Goal: Task Accomplishment & Management: Manage account settings

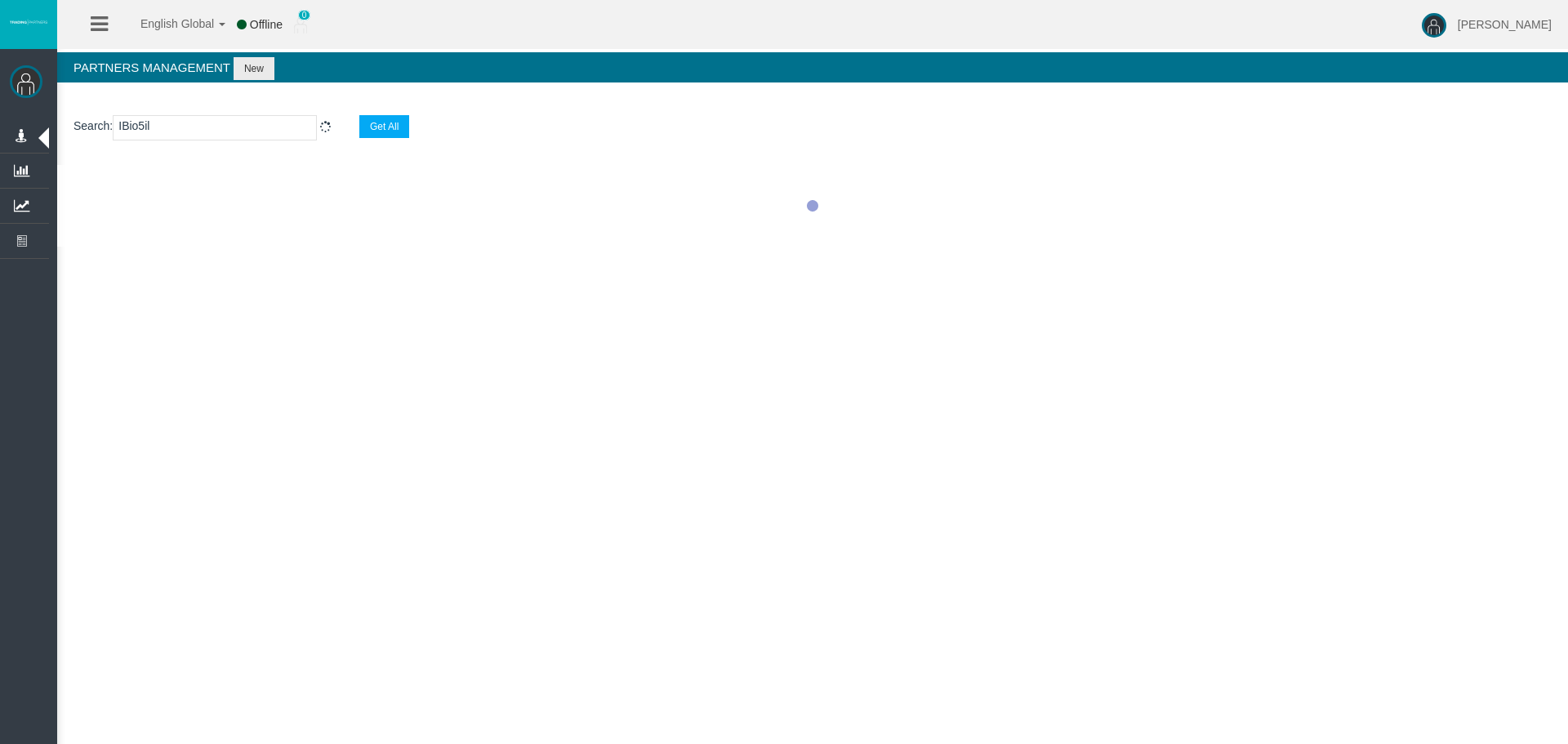
select select "25"
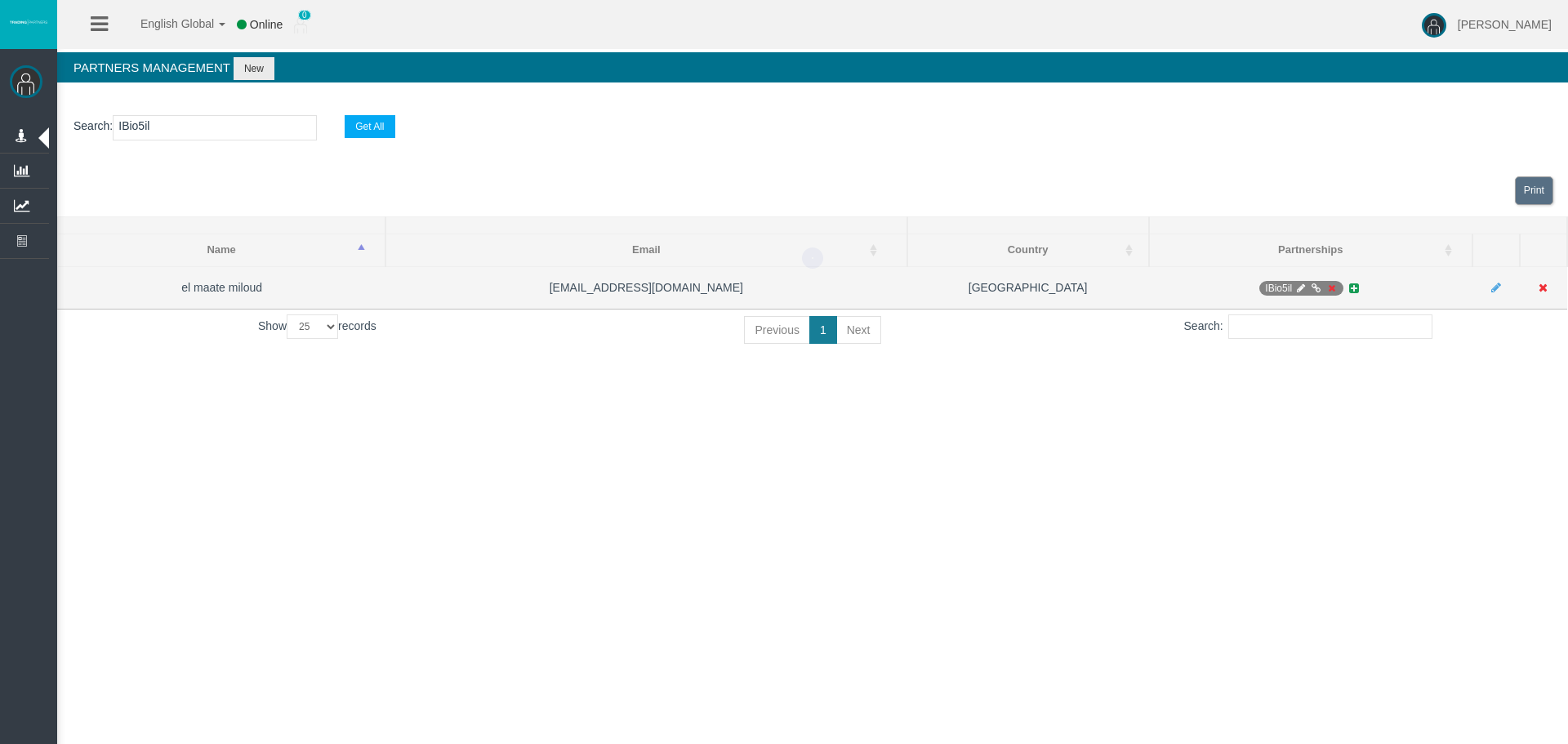
type input "IBio5il"
drag, startPoint x: 1323, startPoint y: 281, endPoint x: 1331, endPoint y: 290, distance: 12.0
click at [1324, 286] on span "IBio5il" at bounding box center [1301, 289] width 84 height 15
click at [1332, 291] on icon at bounding box center [1332, 289] width 13 height 10
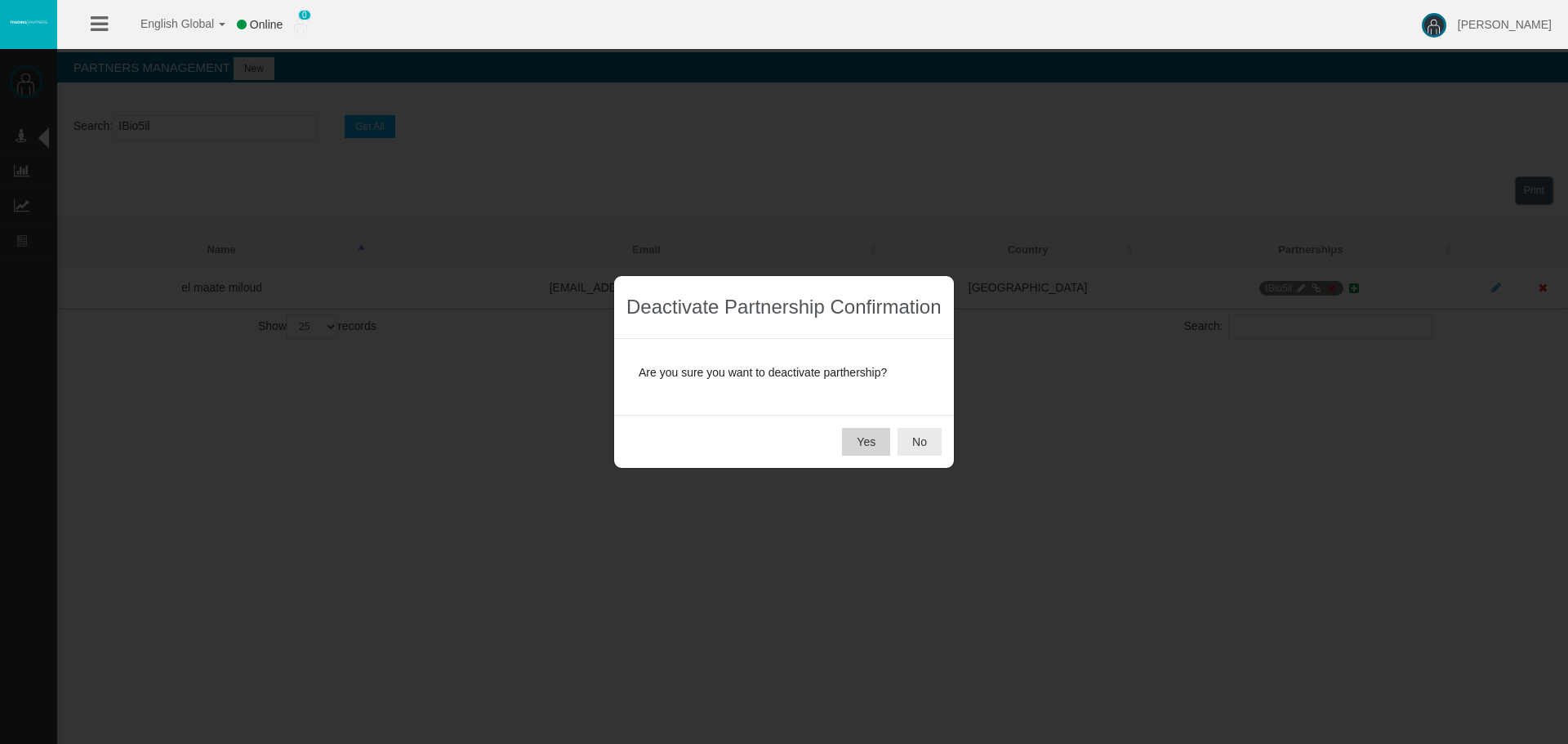
click at [876, 436] on button "Yes" at bounding box center [865, 441] width 48 height 28
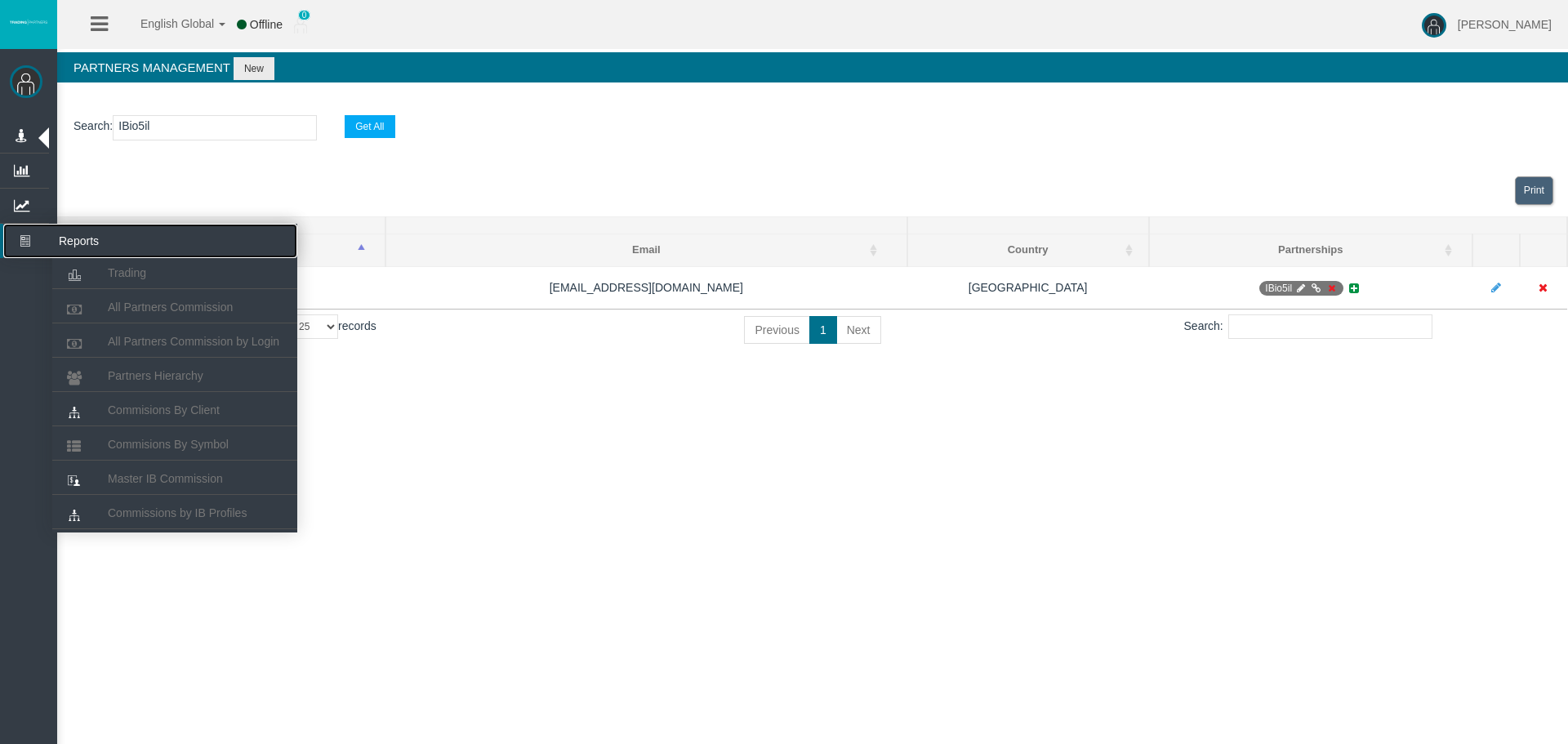
click at [18, 249] on icon at bounding box center [25, 241] width 44 height 34
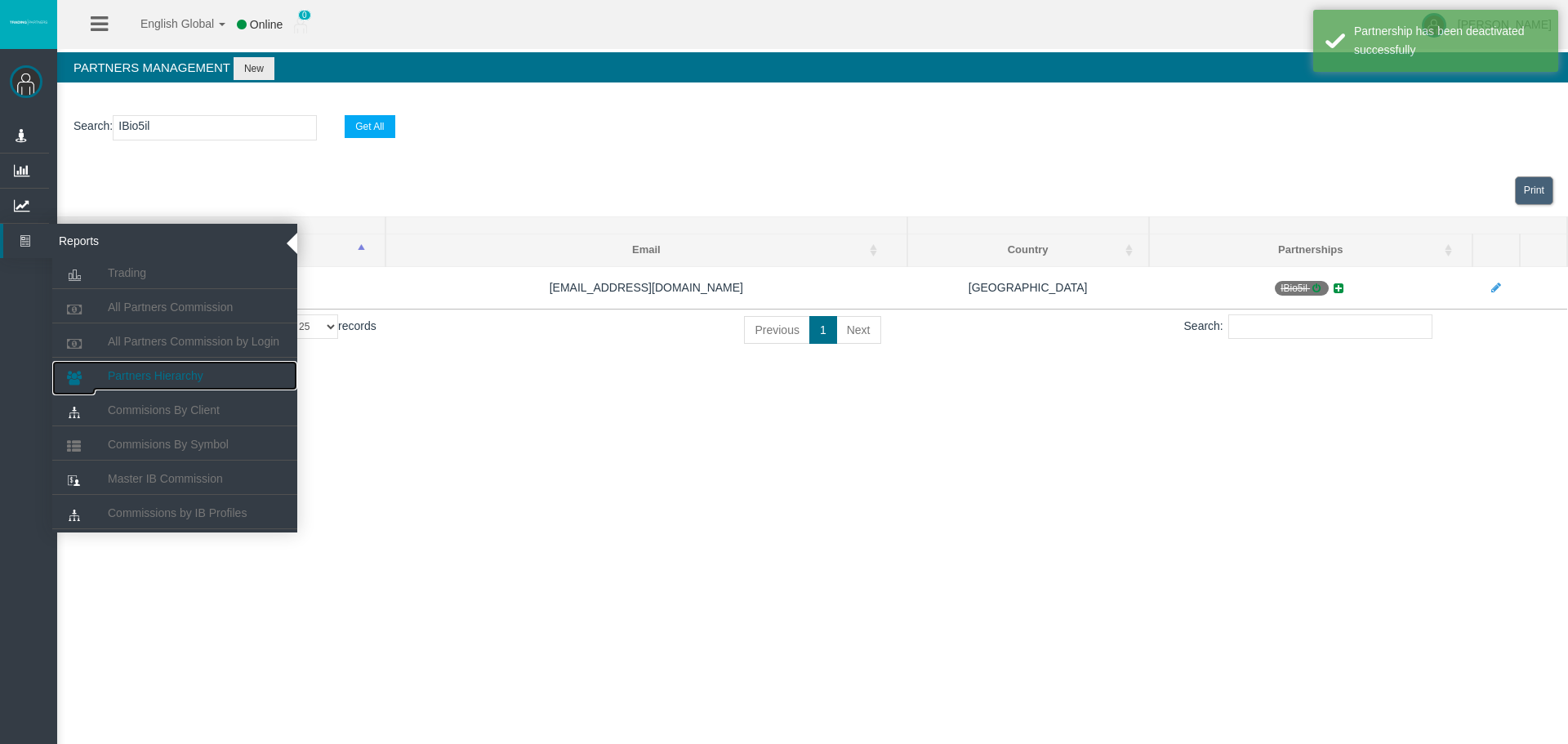
click at [125, 390] on link "Partners Hierarchy" at bounding box center [174, 375] width 245 height 29
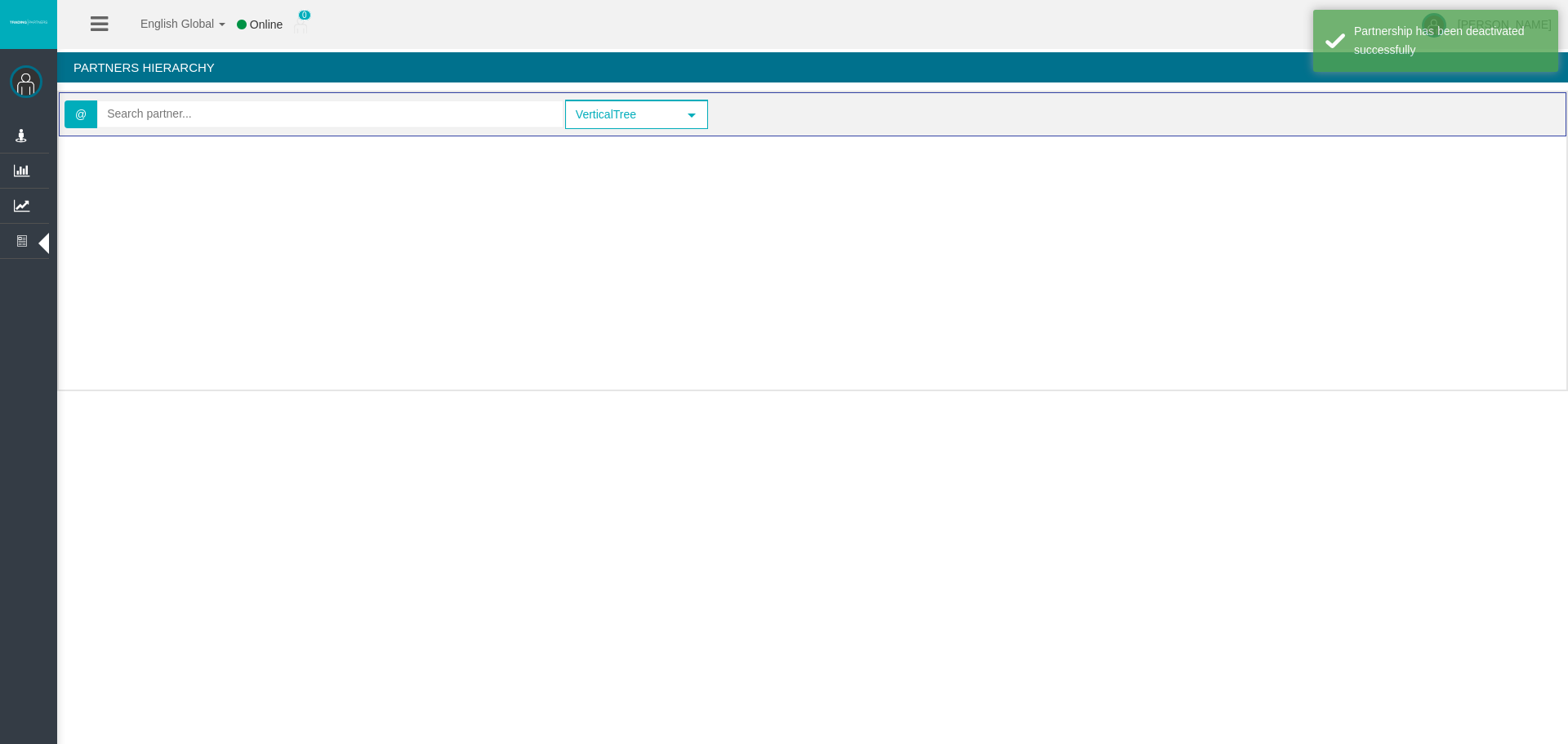
click at [179, 138] on div "Loading..." at bounding box center [813, 259] width 1508 height 245
click at [181, 115] on input "text" at bounding box center [330, 114] width 465 height 25
paste input "IBio5il"
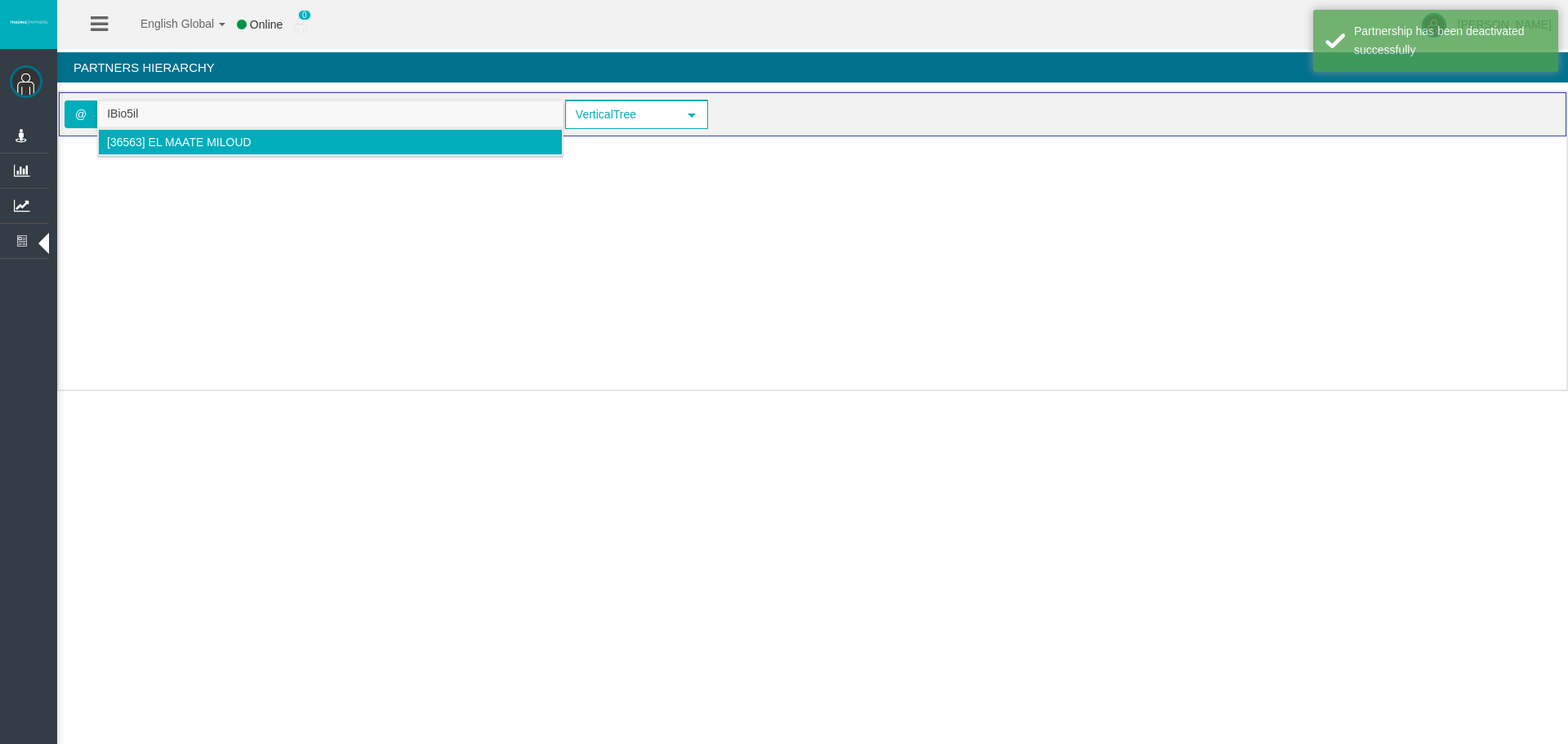
click at [148, 146] on span "[36563] el maate miloud" at bounding box center [179, 143] width 144 height 13
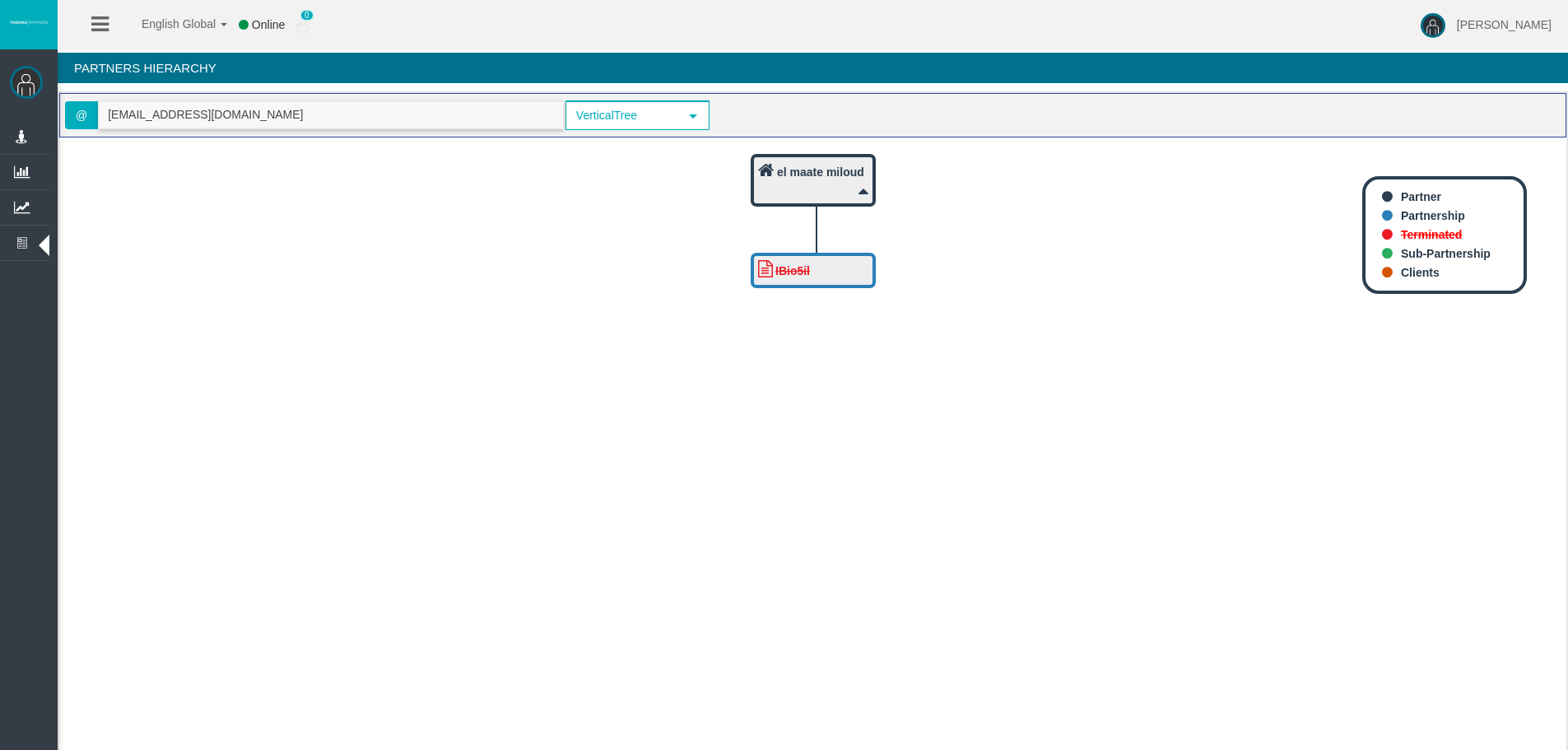
click at [336, 125] on input "[EMAIL_ADDRESS][DOMAIN_NAME]" at bounding box center [331, 115] width 464 height 25
click at [336, 123] on input "[EMAIL_ADDRESS][DOMAIN_NAME]" at bounding box center [331, 115] width 464 height 25
paste input "IB6uerk"
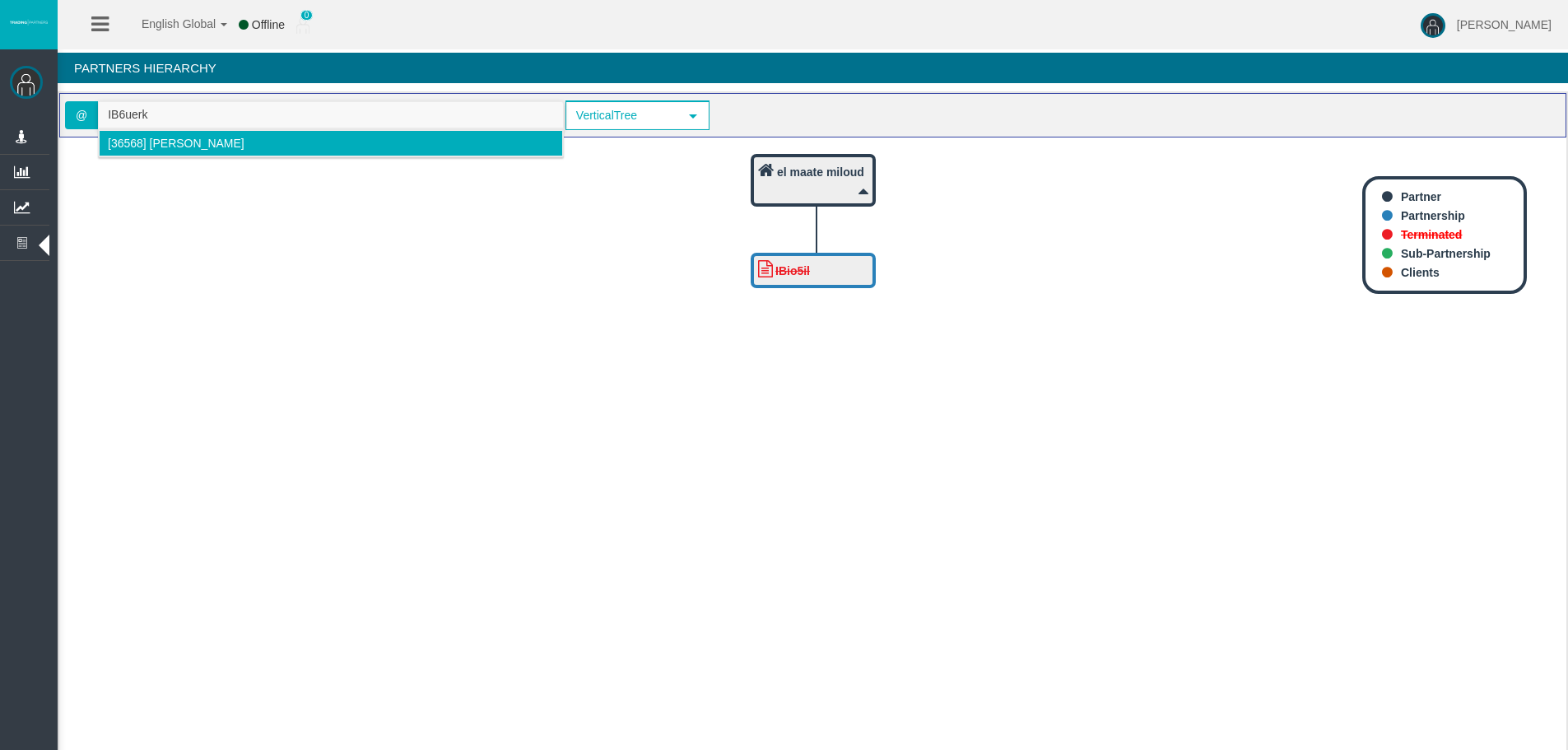
click at [153, 135] on li "[36568] [PERSON_NAME]" at bounding box center [331, 143] width 464 height 26
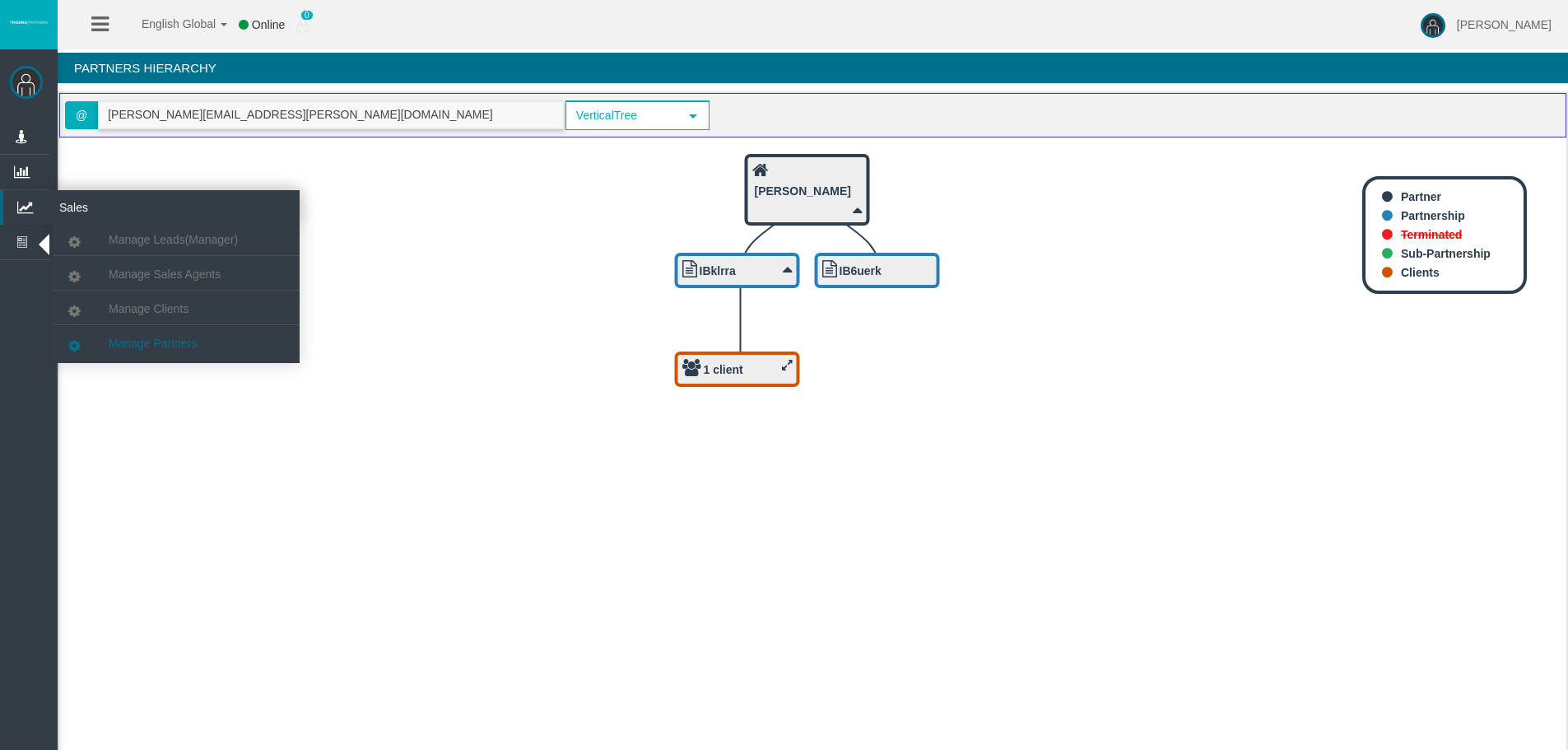
type input "[PERSON_NAME][EMAIL_ADDRESS][PERSON_NAME][DOMAIN_NAME]"
click at [144, 339] on span "Manage Partners" at bounding box center [153, 343] width 88 height 14
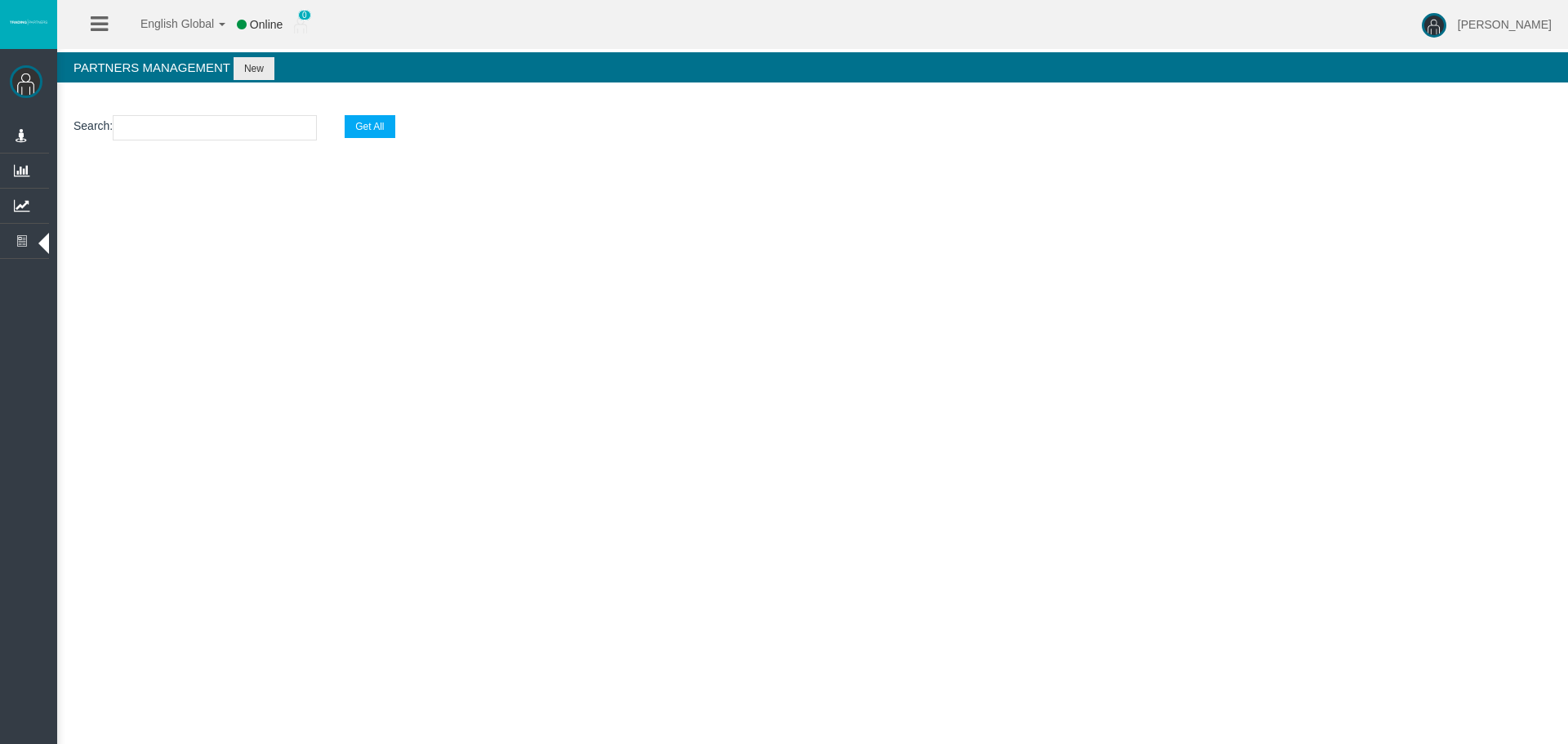
click at [192, 134] on input "text" at bounding box center [214, 127] width 204 height 25
paste input "IB6uerk"
type input "IB6uerk"
select select "25"
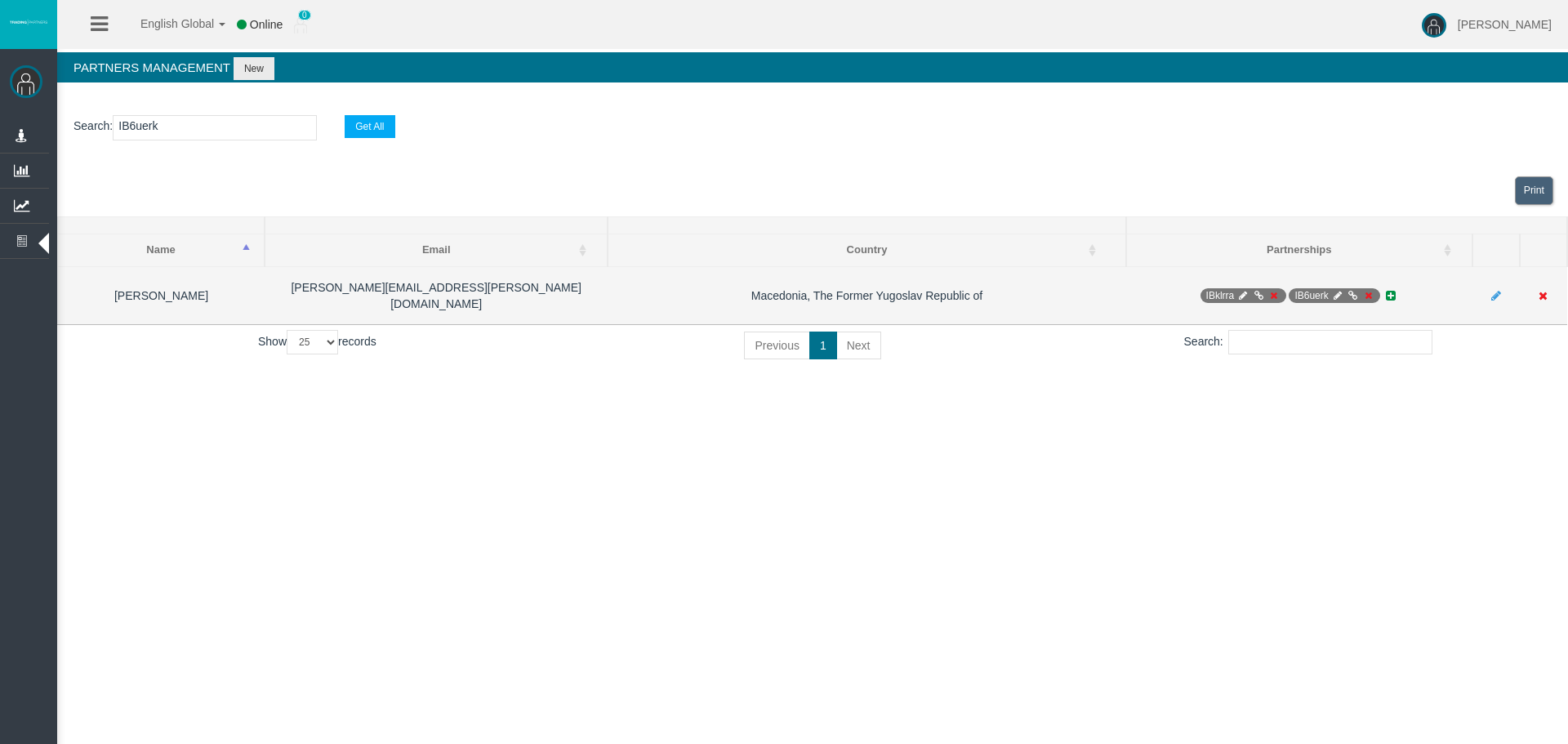
type input "IB6uerk"
click at [1368, 291] on icon at bounding box center [1368, 296] width 13 height 10
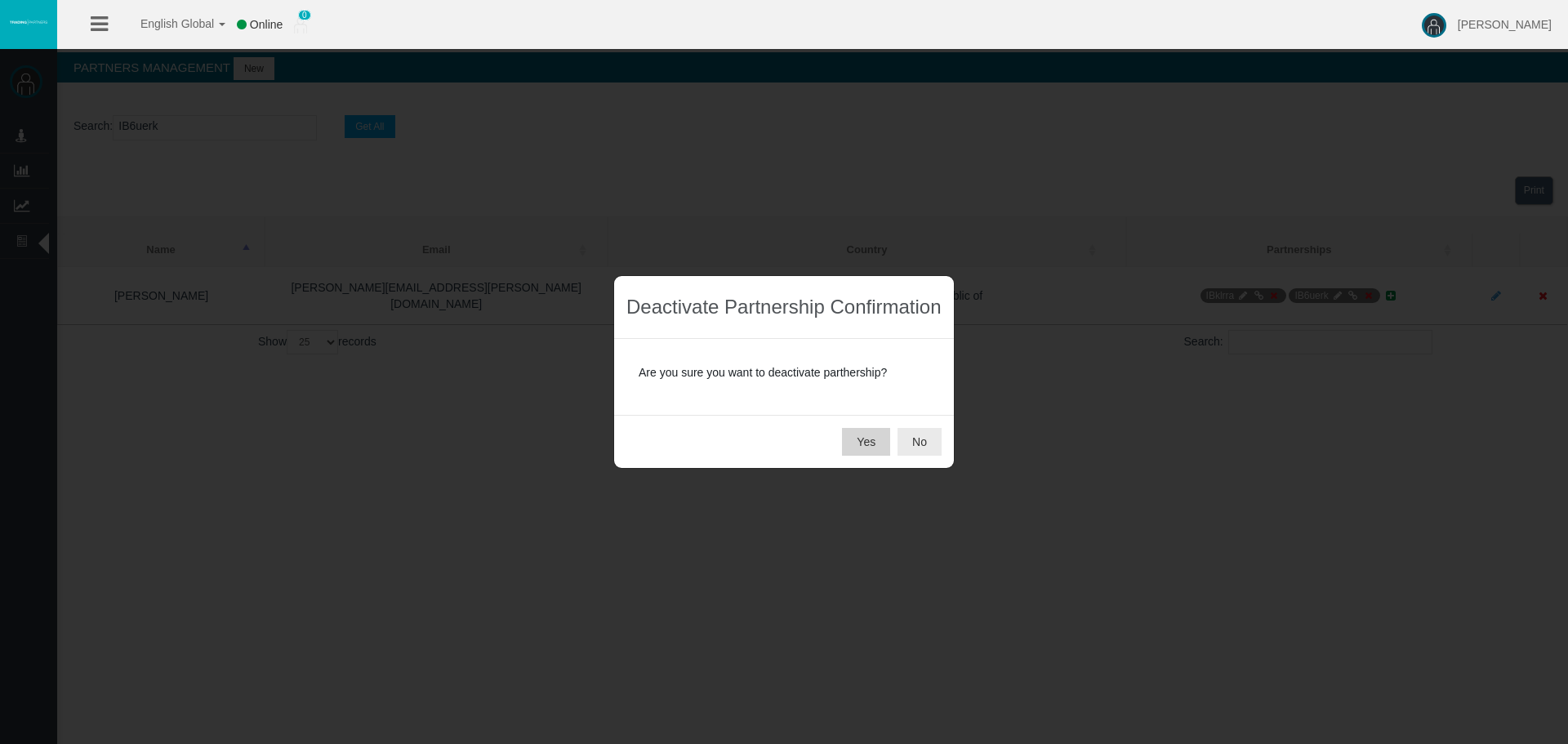
click at [851, 439] on button "Yes" at bounding box center [865, 441] width 48 height 28
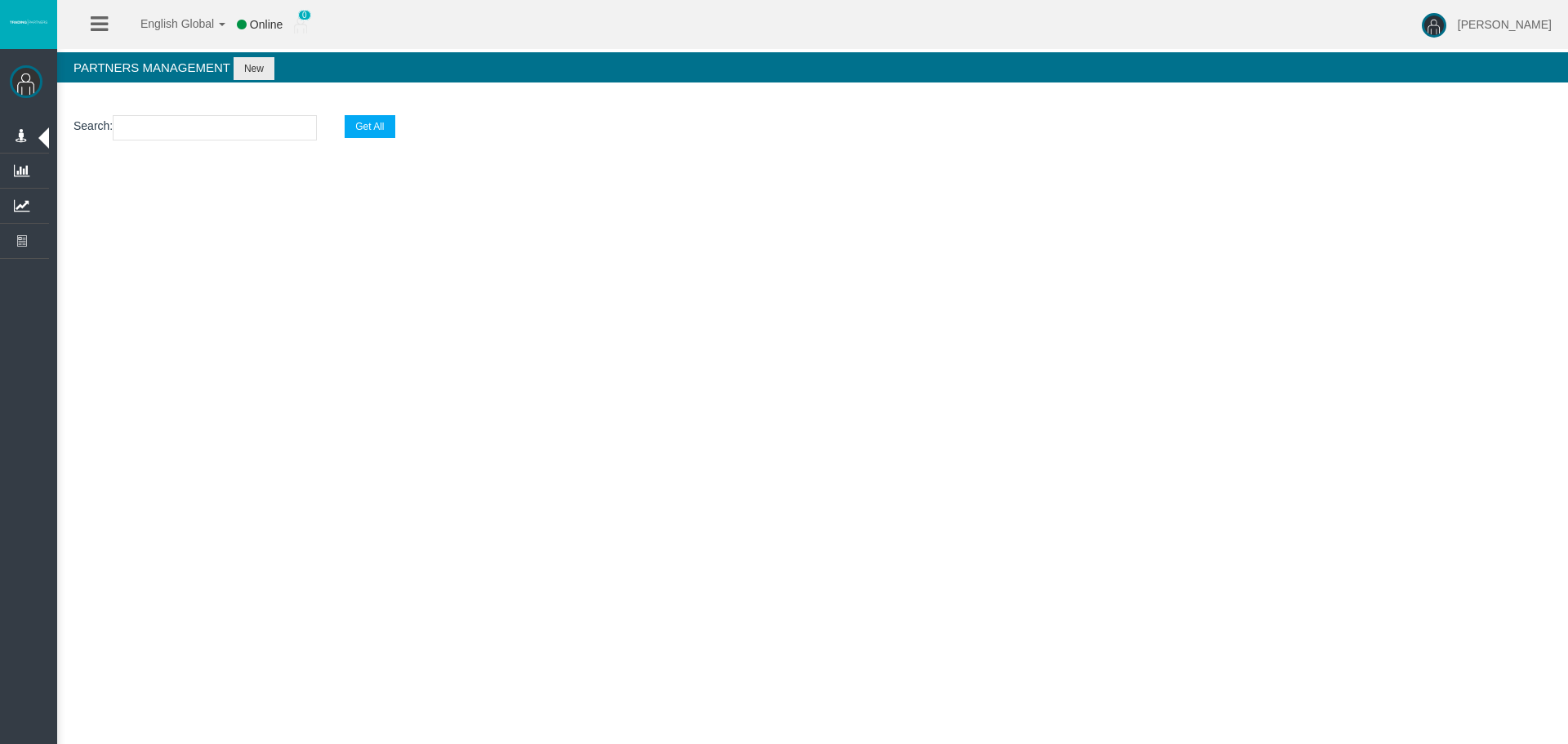
drag, startPoint x: 201, startPoint y: 140, endPoint x: 201, endPoint y: 131, distance: 9.0
click at [201, 133] on input "text" at bounding box center [214, 127] width 204 height 25
click at [201, 131] on input "text" at bounding box center [214, 127] width 204 height 25
paste input "IBxwt71"
type input "IBxwt71"
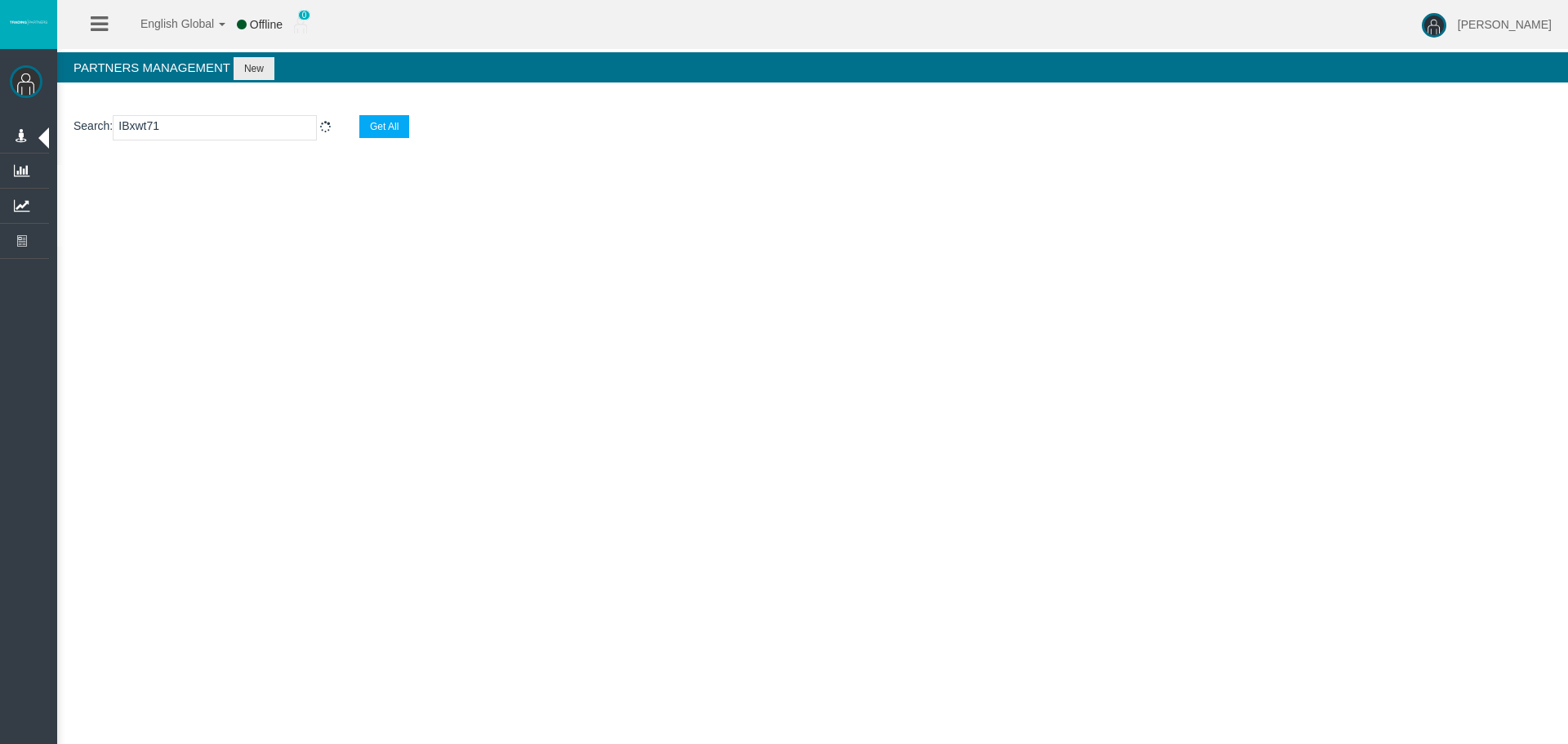
select select "25"
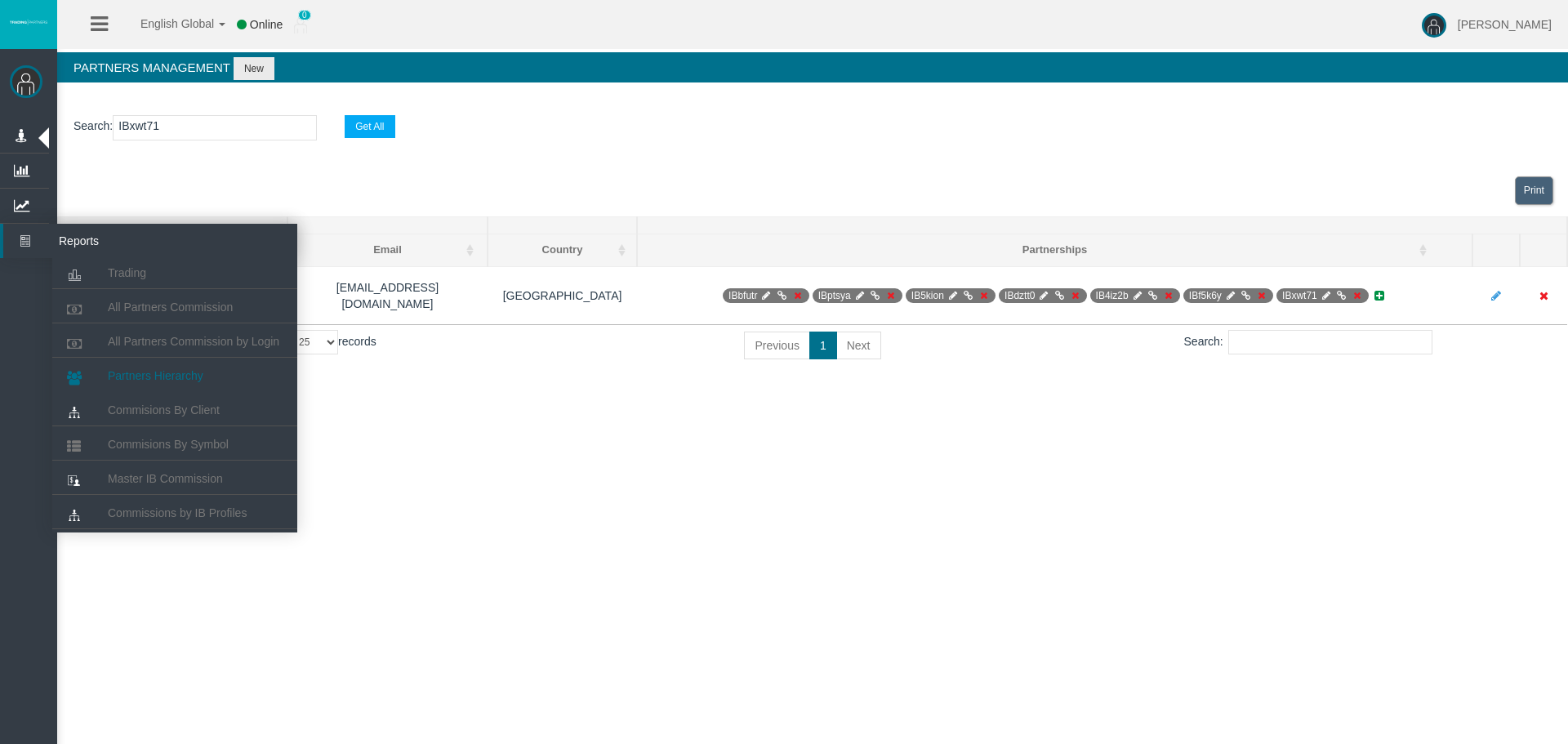
type input "IBxwt71"
drag, startPoint x: 160, startPoint y: 381, endPoint x: 158, endPoint y: 348, distance: 33.1
click at [161, 382] on span "Partners Hierarchy" at bounding box center [156, 376] width 96 height 13
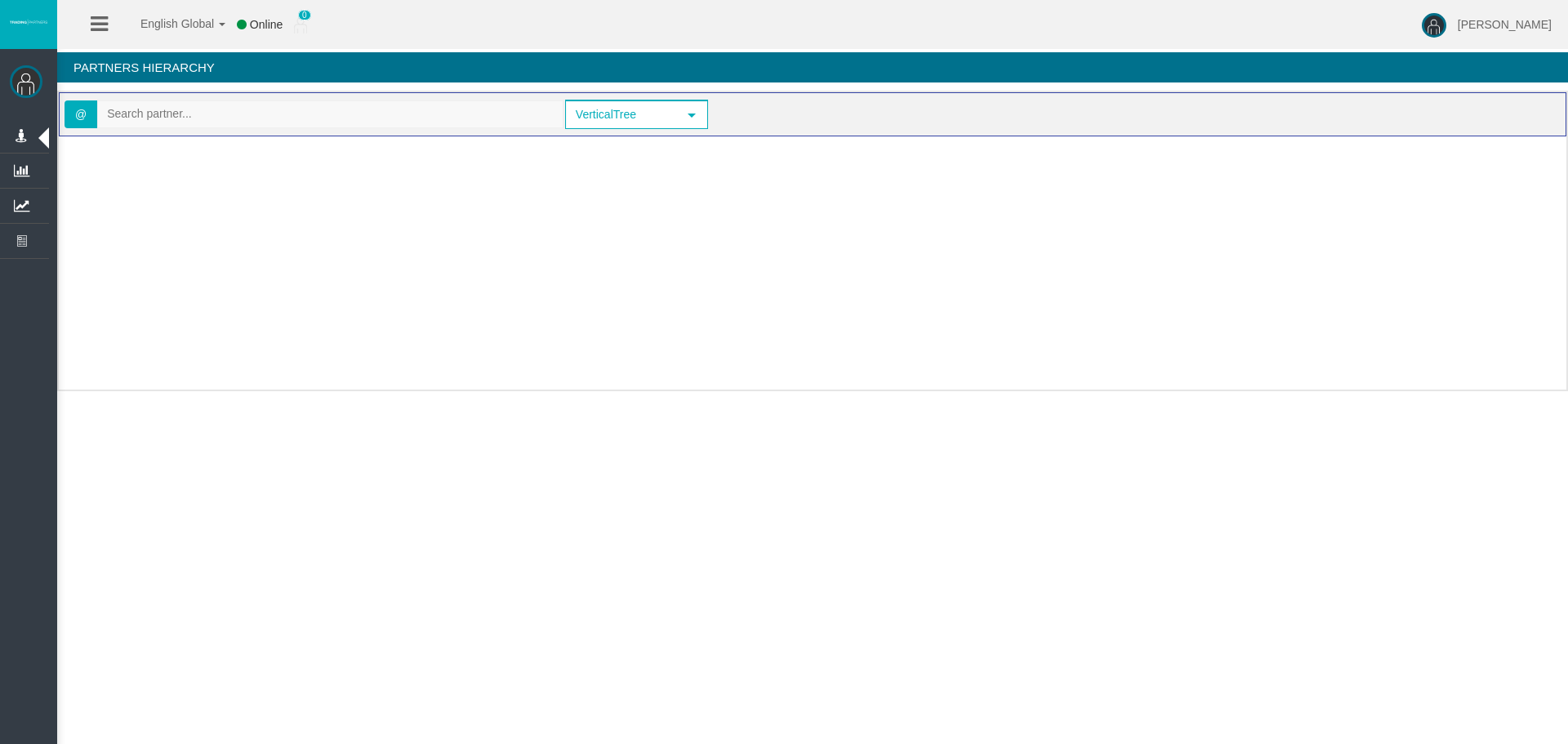
click at [215, 116] on input "text" at bounding box center [330, 114] width 465 height 25
paste input "IBxwt71"
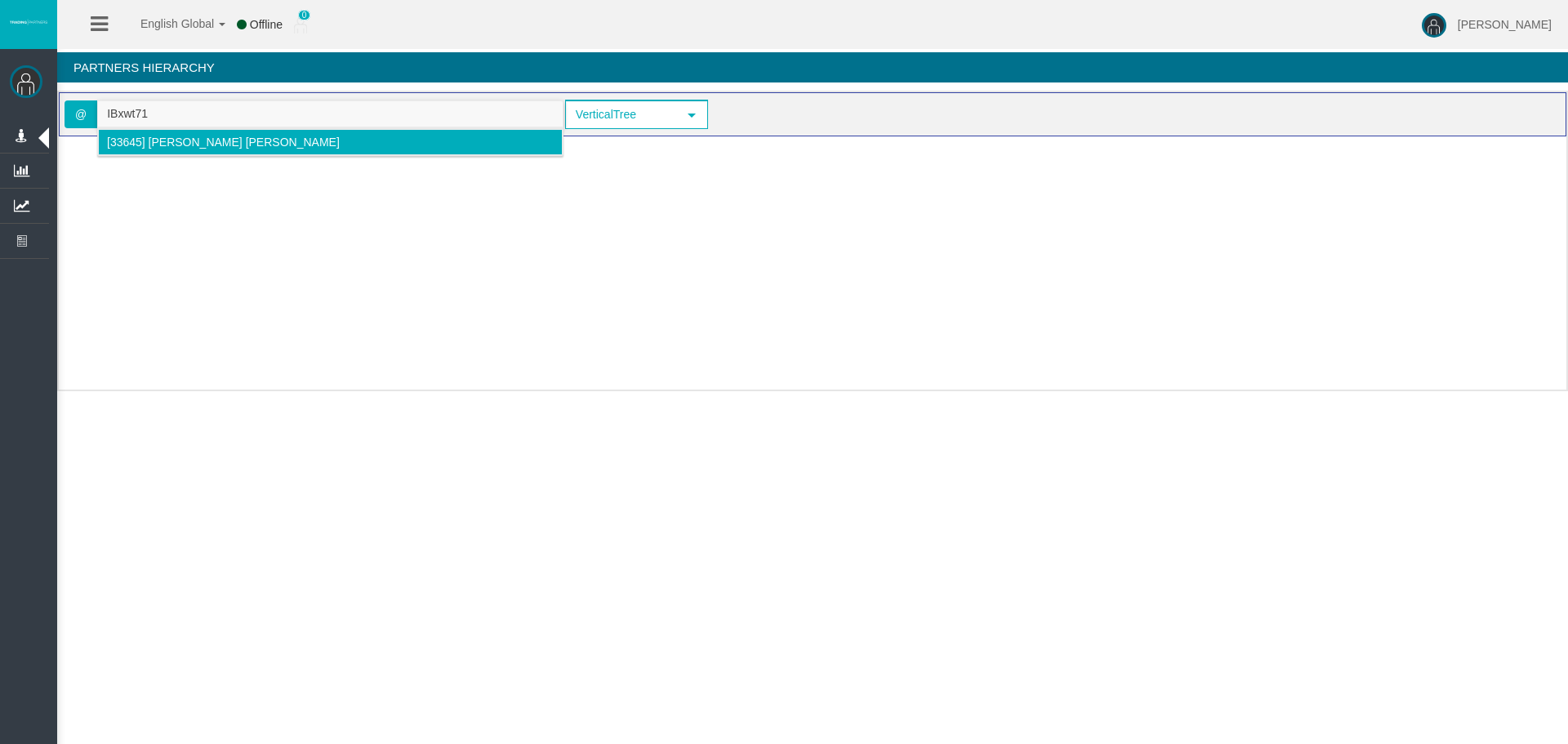
click at [136, 143] on span "[33645] Fernando Lara Guimaraes" at bounding box center [224, 143] width 233 height 13
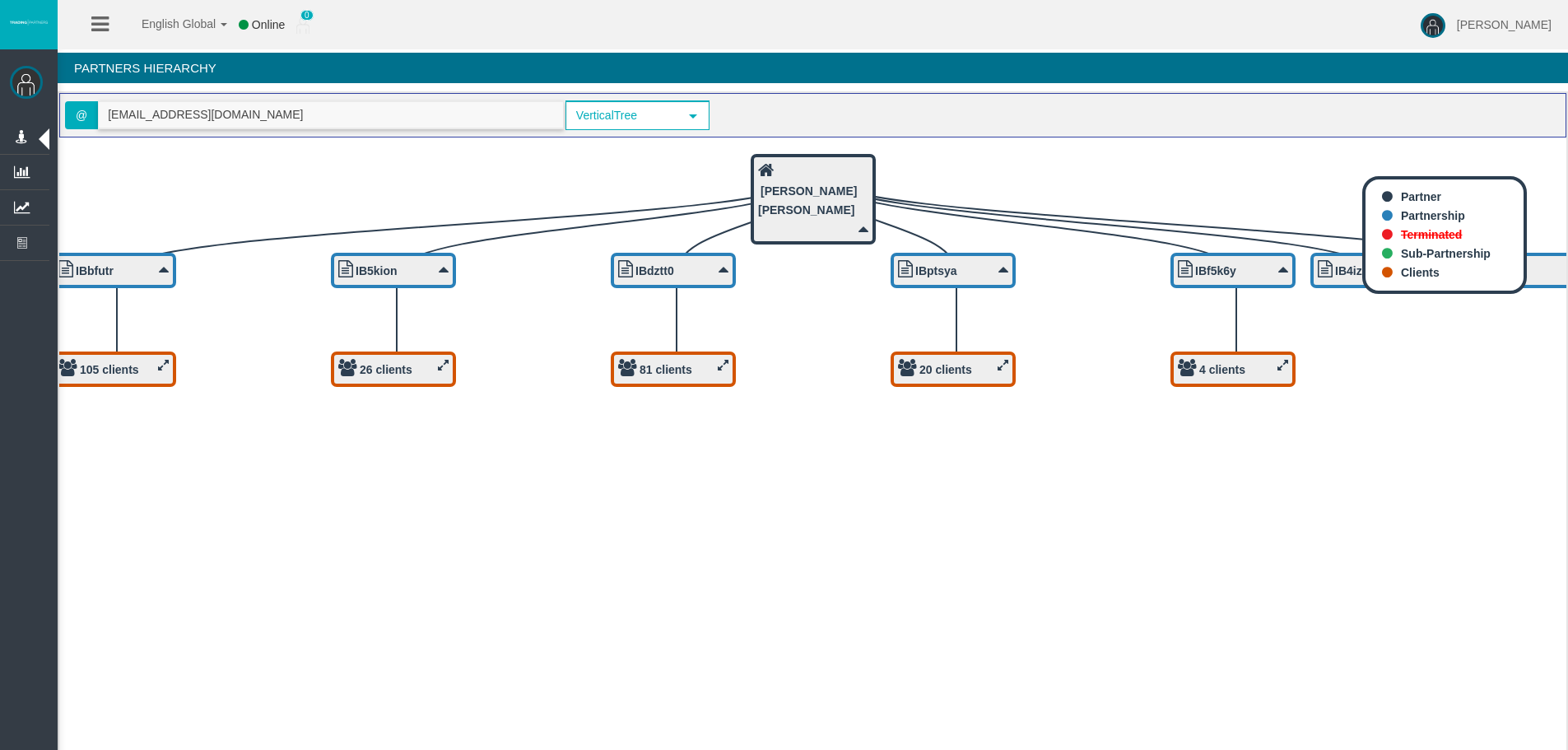
type input "lourrans@hotmail.com"
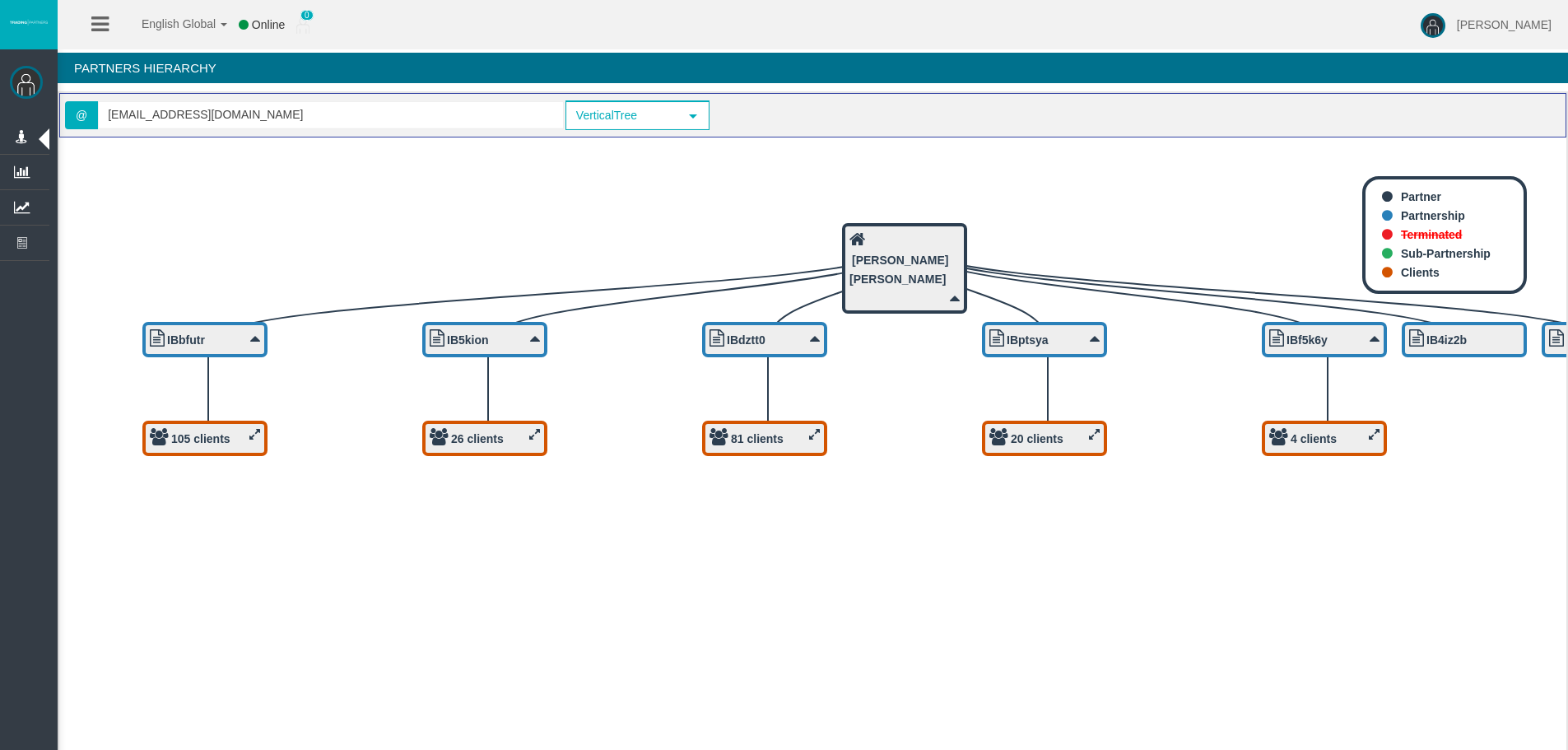
drag, startPoint x: 1227, startPoint y: 515, endPoint x: 924, endPoint y: 462, distance: 307.6
click at [1348, 571] on icon "IBxwt71 IB4iz2b 4 clients IBf5k6y 20 clients IBptsya 81 clients IBdztt0 26 clie…" at bounding box center [812, 451] width 1507 height 626
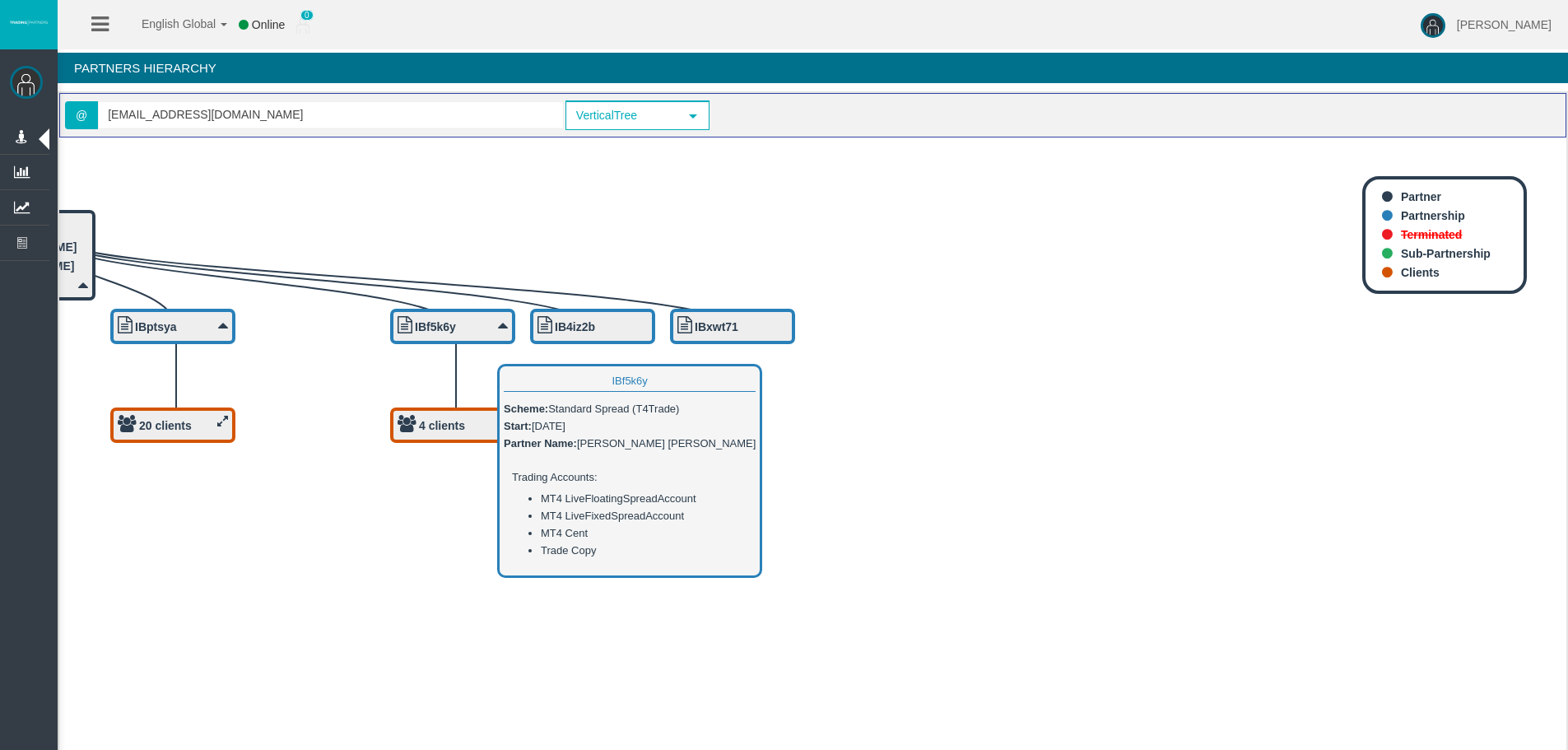
drag, startPoint x: 1334, startPoint y: 320, endPoint x: 429, endPoint y: 320, distance: 905.0
click at [430, 320] on div "IBf5k6y" at bounding box center [452, 326] width 110 height 20
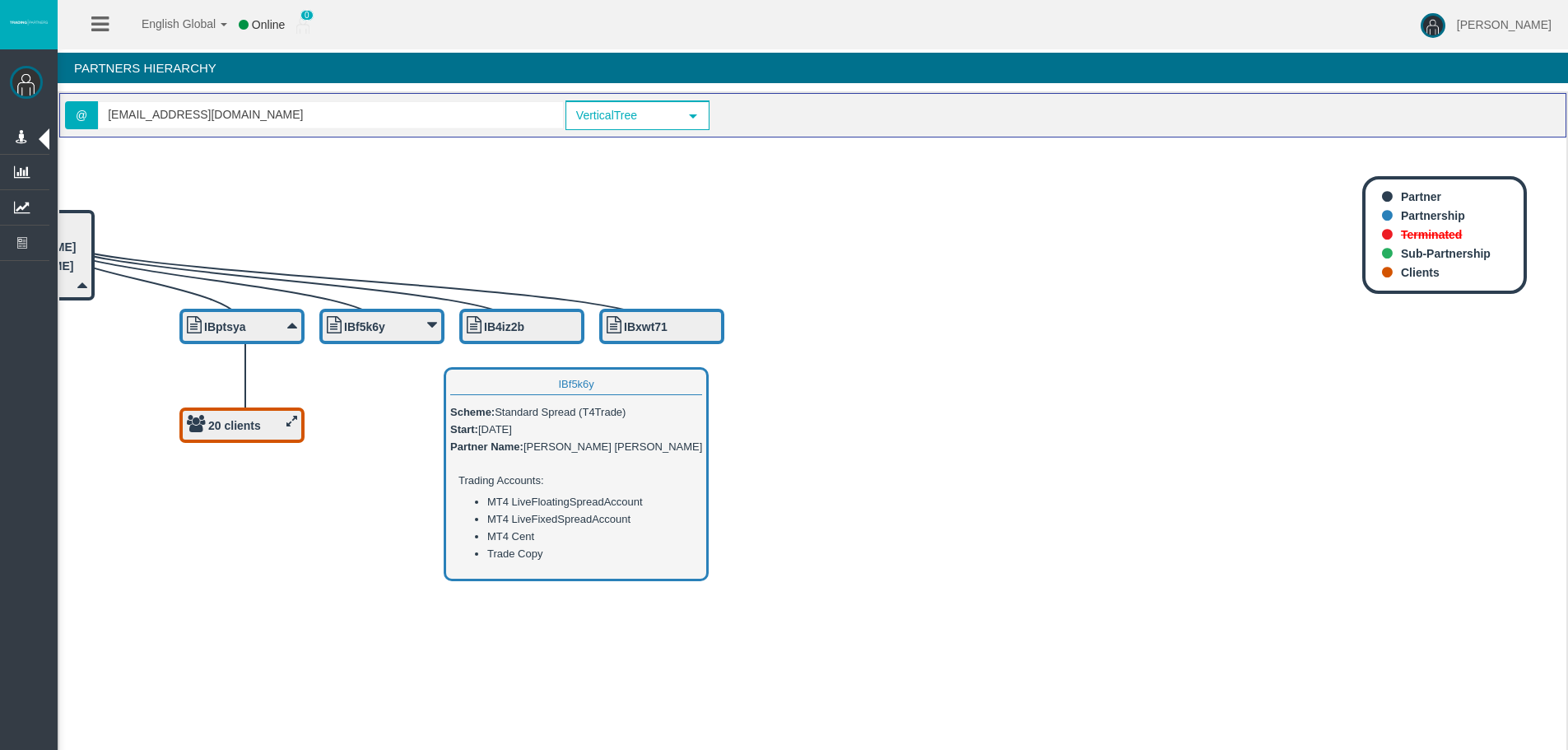
click at [369, 323] on b "IBf5k6y" at bounding box center [364, 327] width 41 height 14
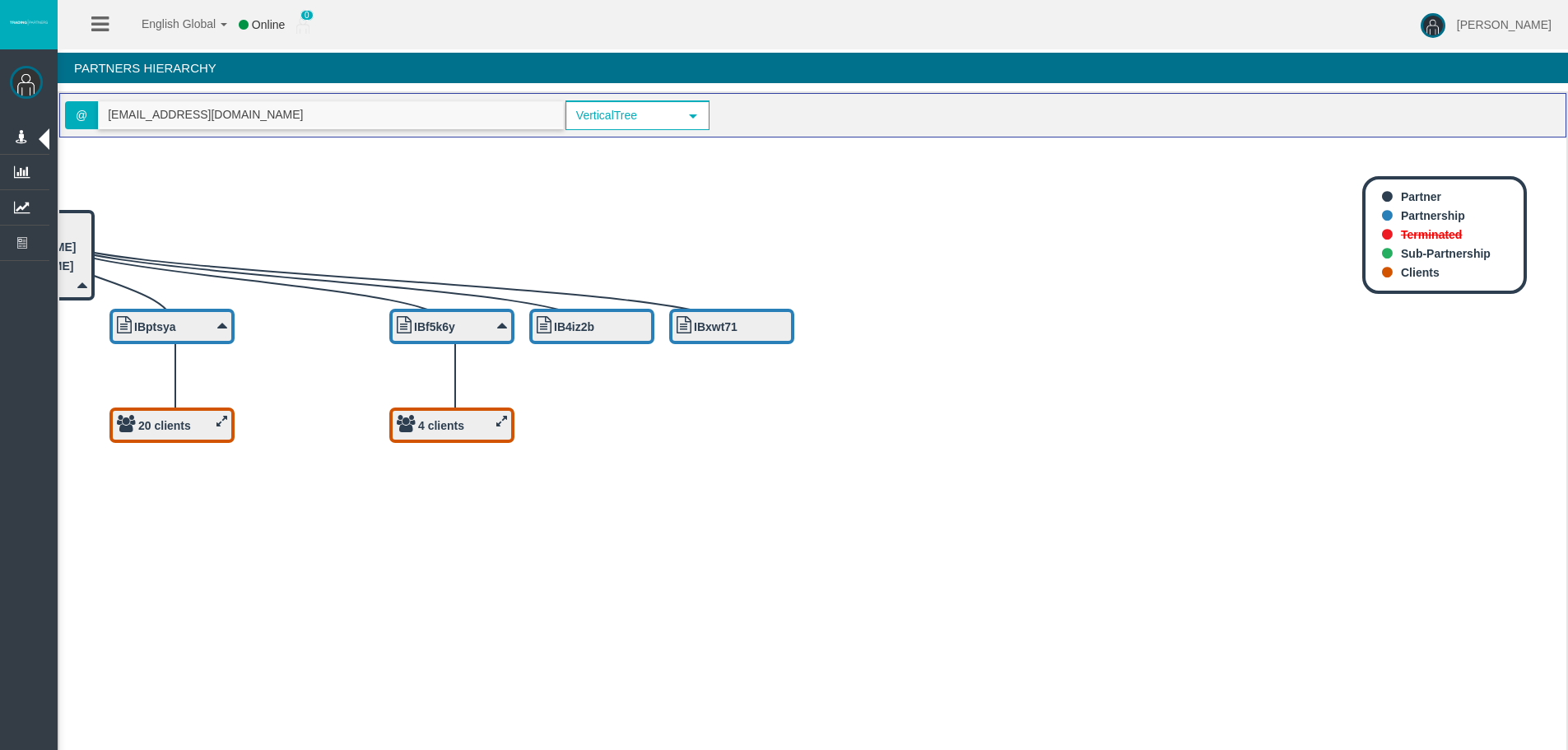
click at [244, 118] on input "lourrans@hotmail.com" at bounding box center [331, 115] width 464 height 25
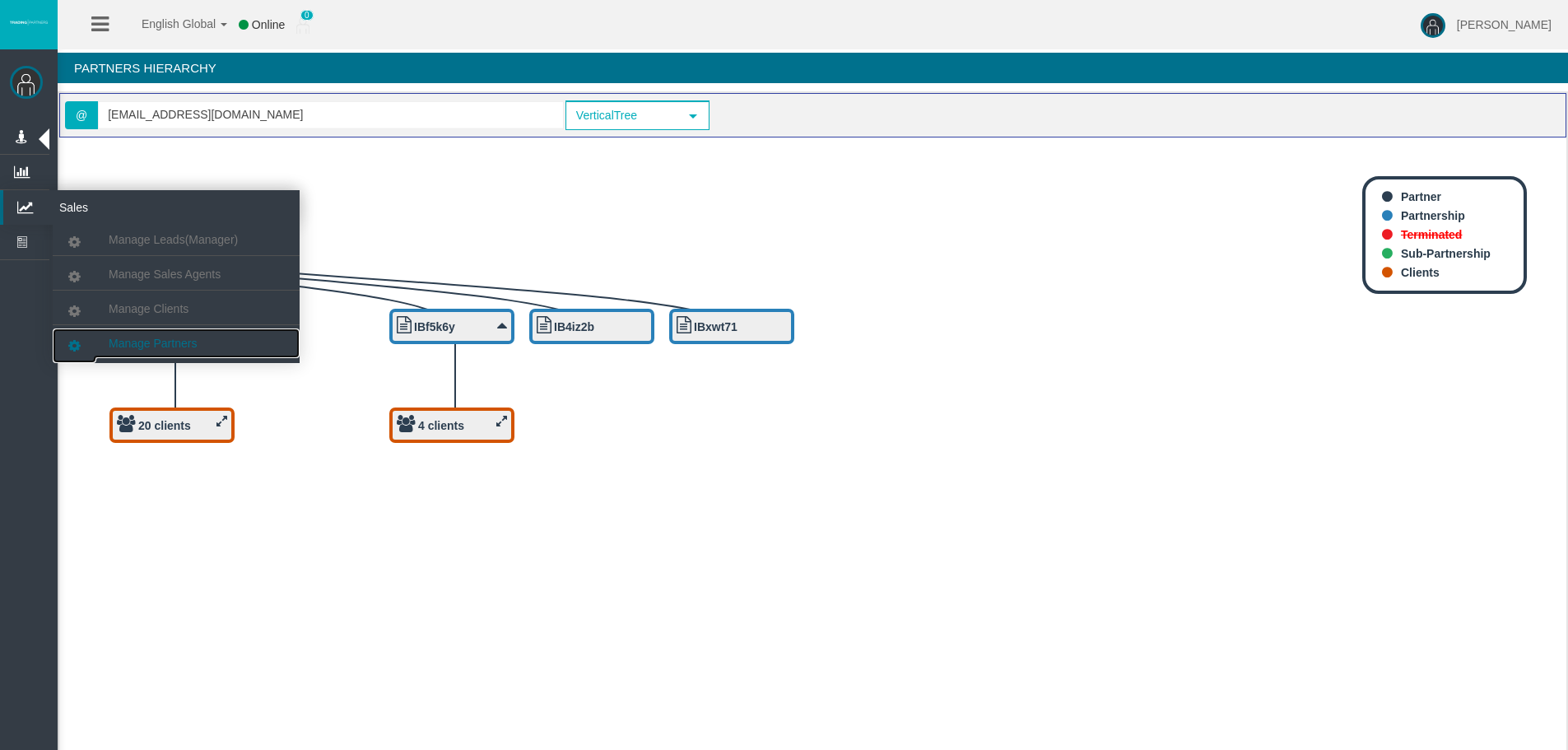
click at [187, 342] on span "Manage Partners" at bounding box center [153, 343] width 88 height 14
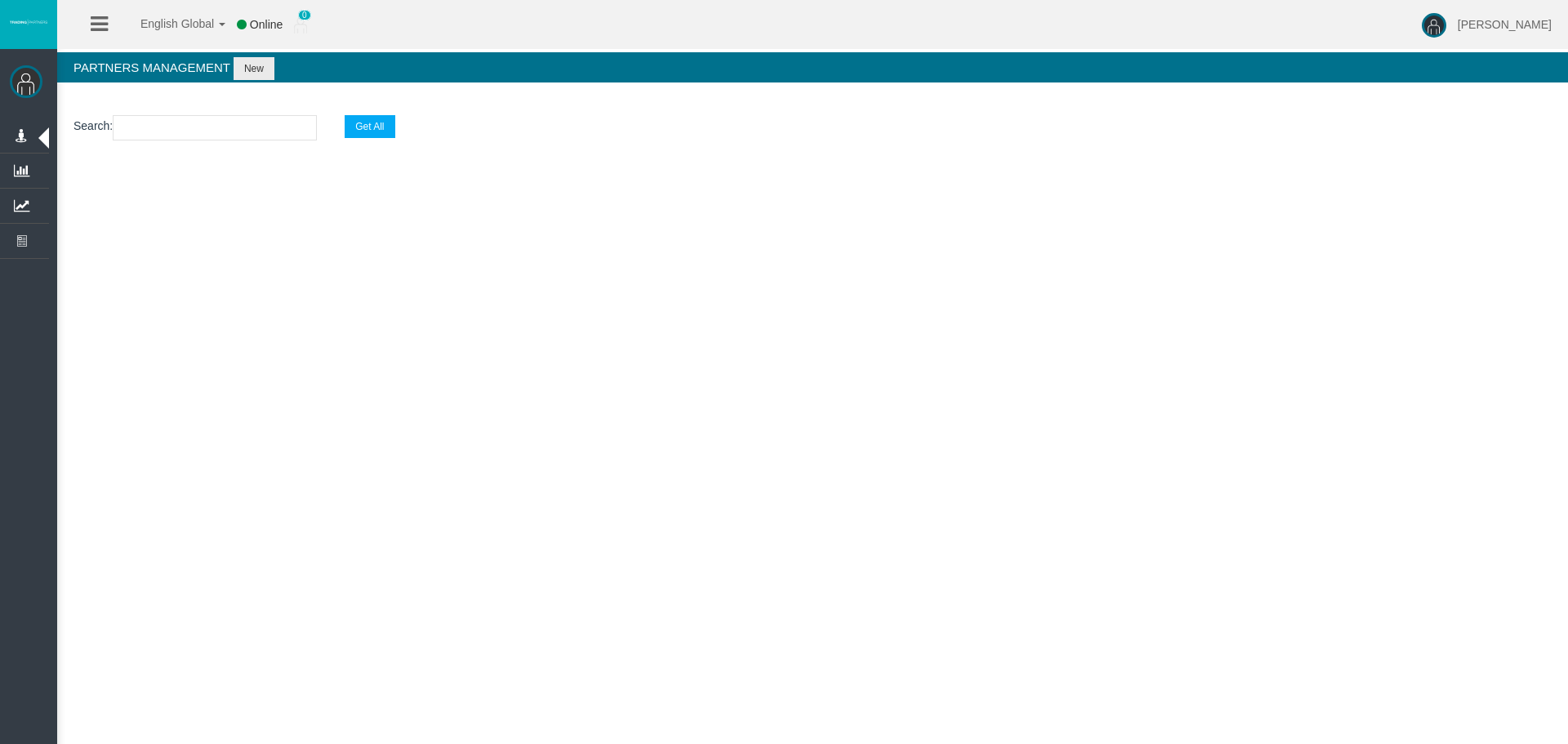
click at [237, 127] on input "text" at bounding box center [214, 127] width 204 height 25
paste input "IBxwt71"
type input "IBxwt71"
select select "25"
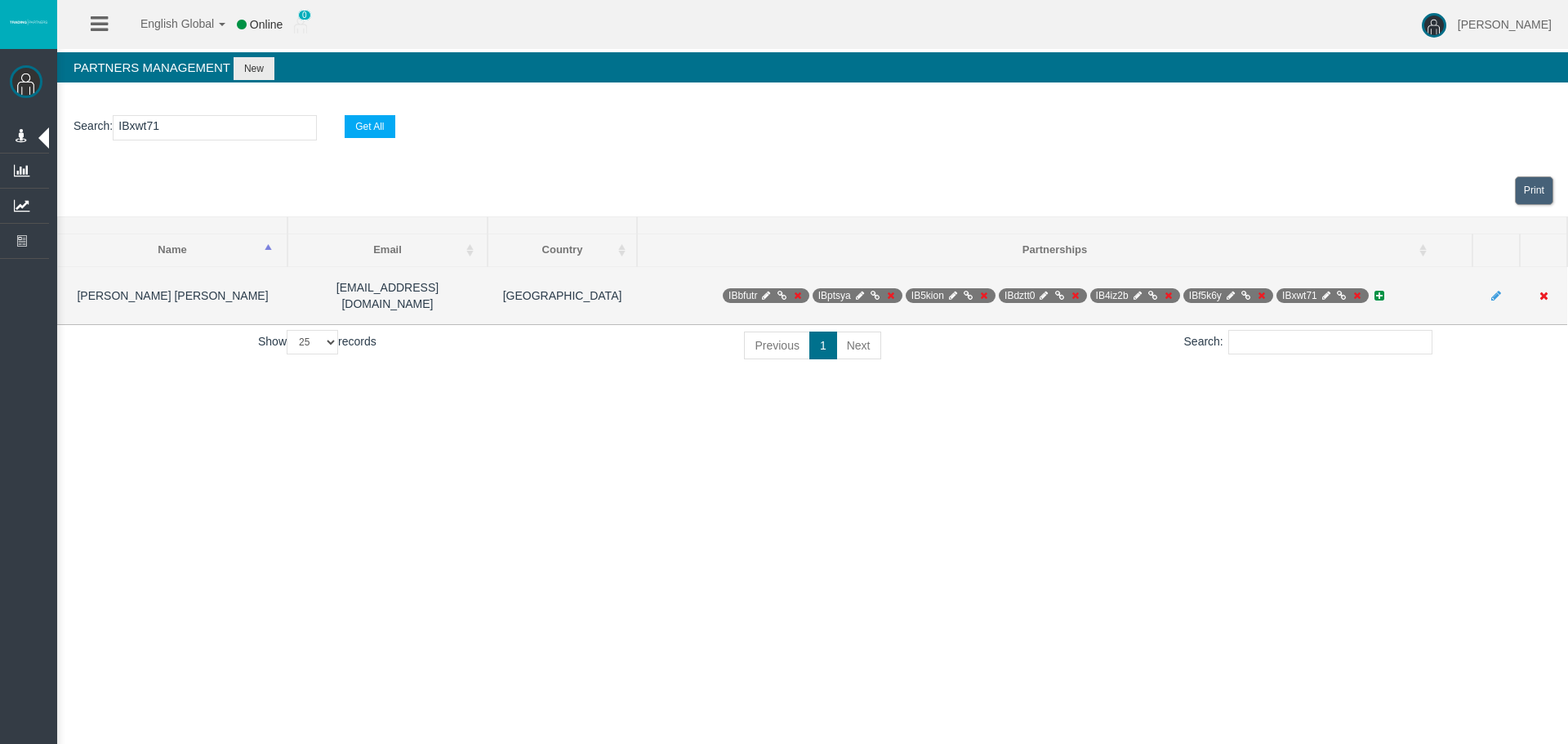
click at [1355, 291] on icon at bounding box center [1357, 296] width 13 height 10
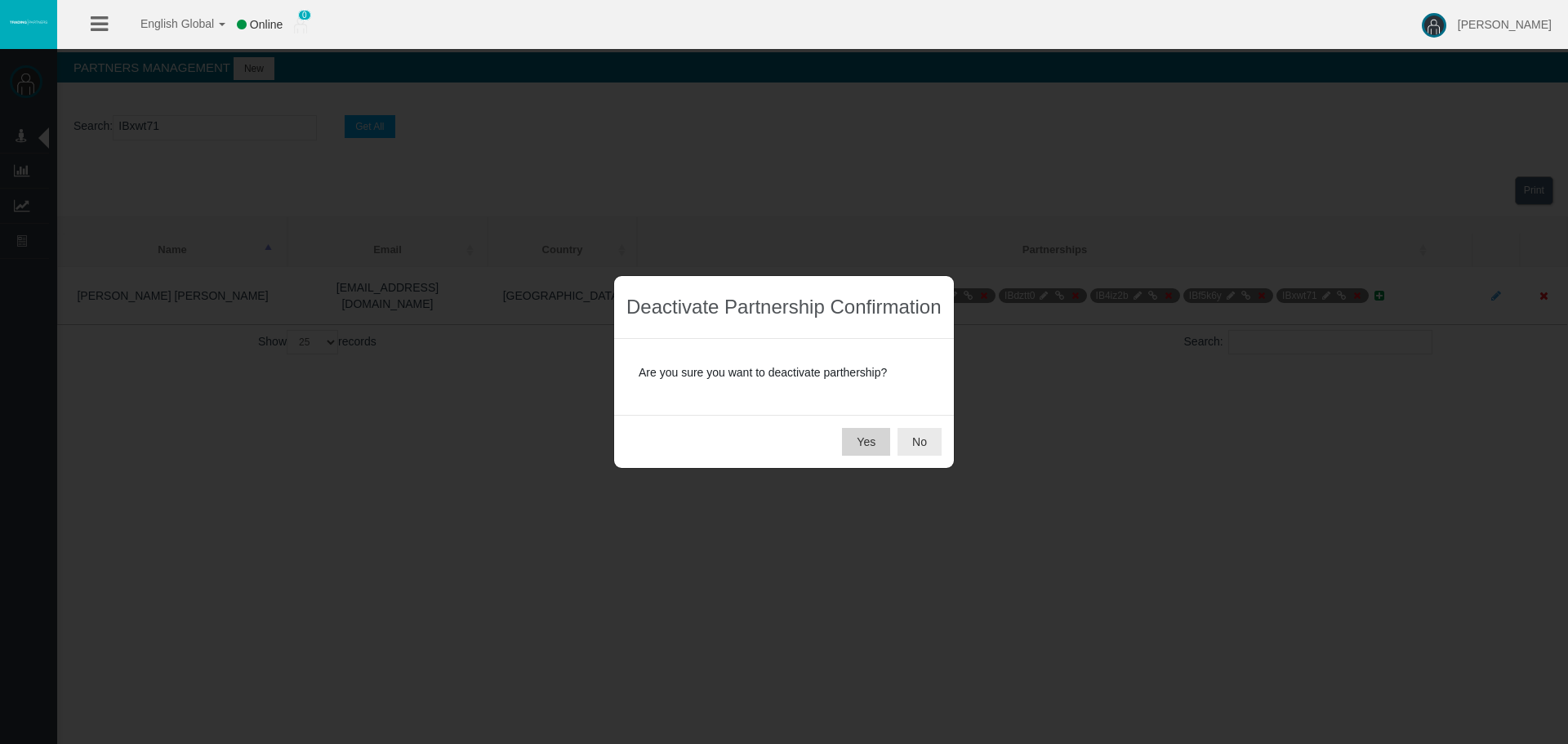
click at [880, 431] on button "Yes" at bounding box center [865, 441] width 48 height 28
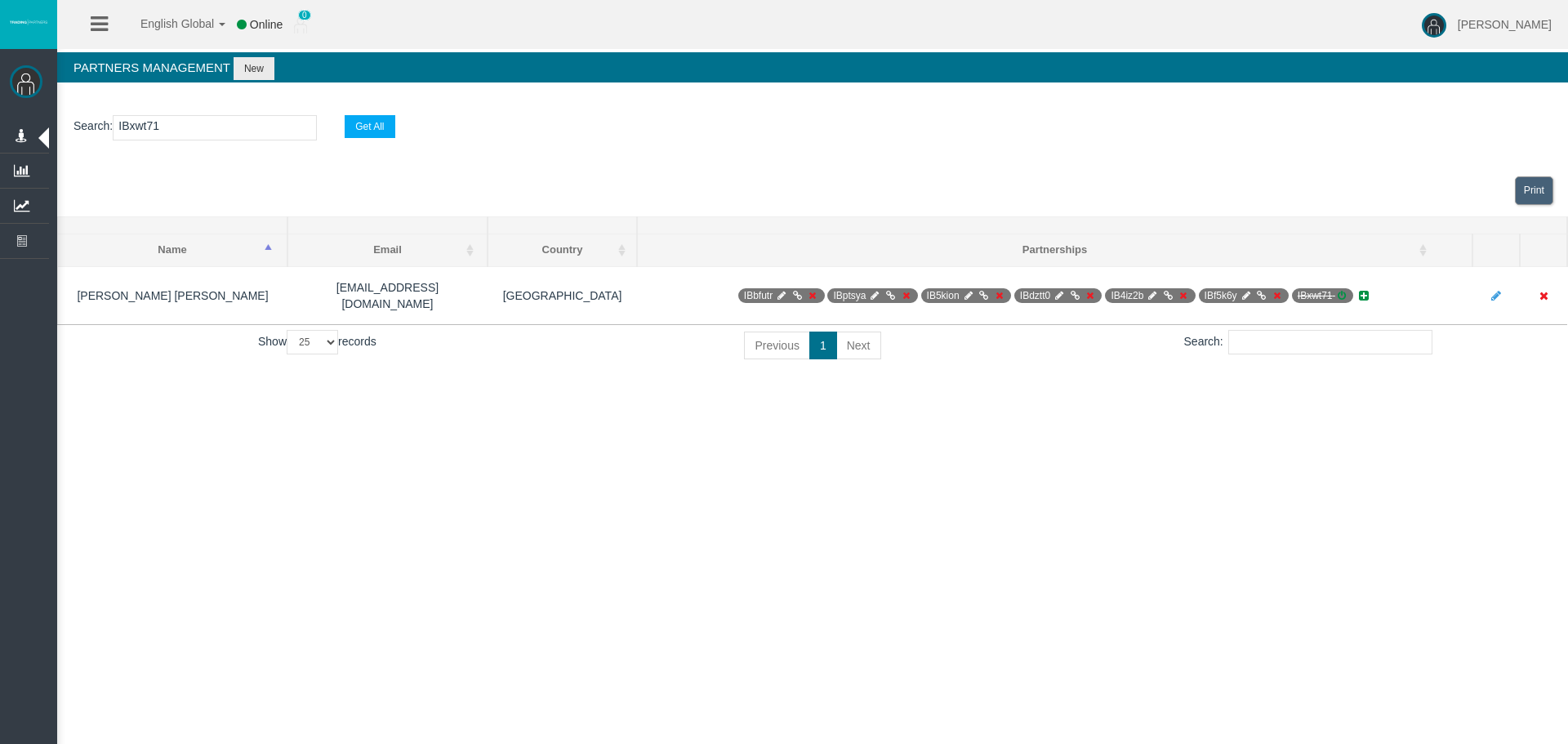
click at [179, 131] on input "IBxwt71" at bounding box center [214, 127] width 204 height 25
paste input "1g2aj"
type input "IB1g2aj"
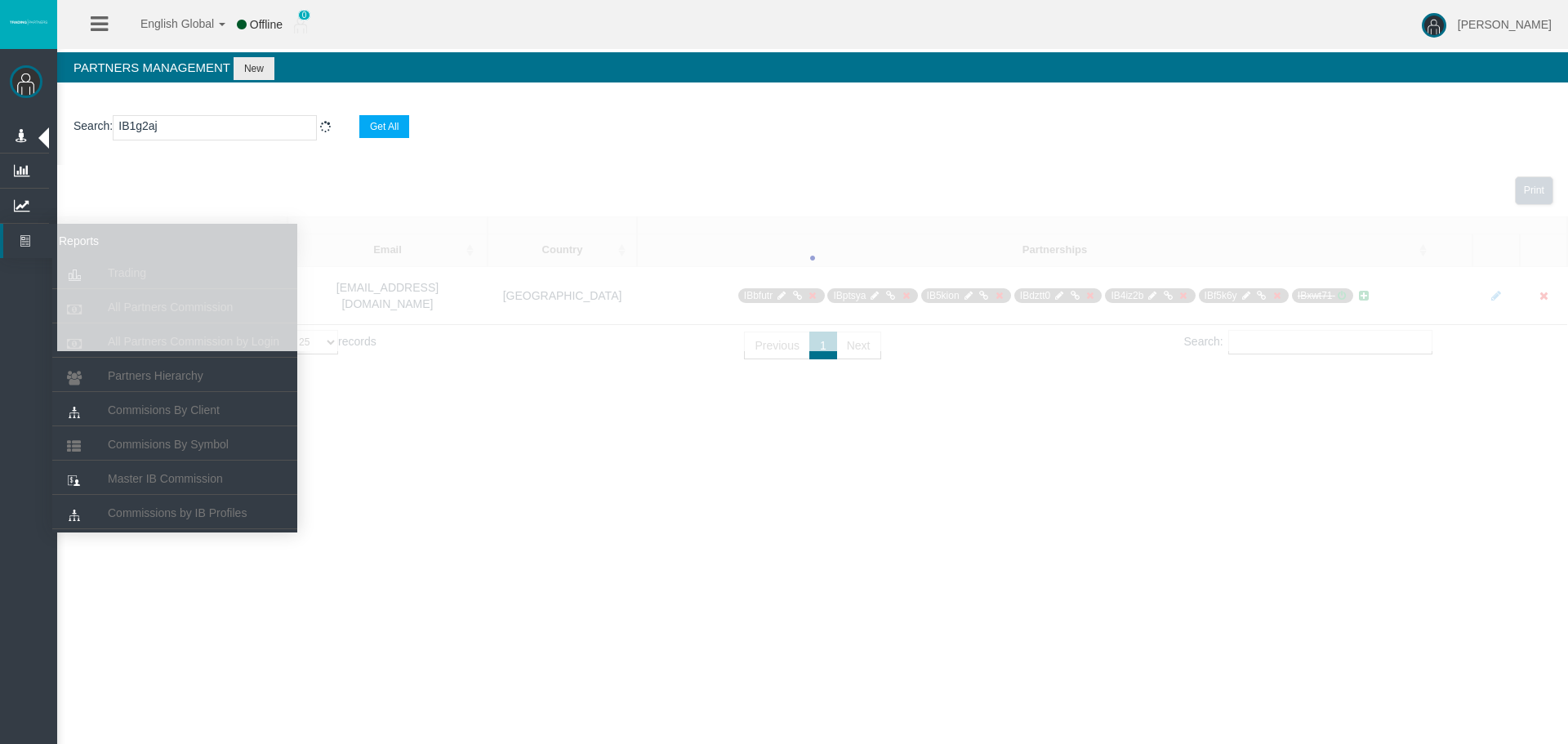
select select "25"
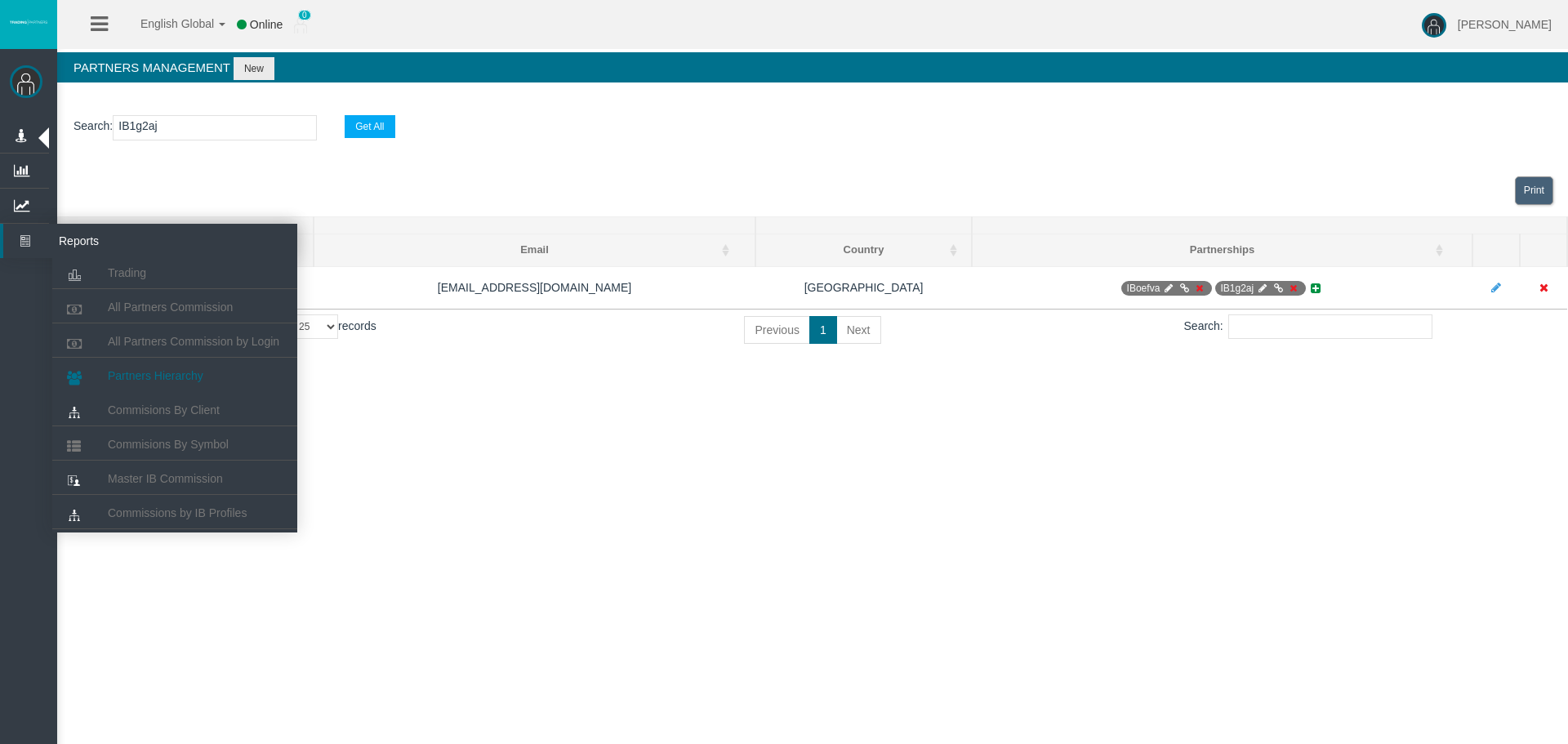
type input "IB1g2aj"
drag, startPoint x: 165, startPoint y: 383, endPoint x: 171, endPoint y: 236, distance: 147.1
click at [164, 382] on link "Partners Hierarchy" at bounding box center [174, 375] width 245 height 29
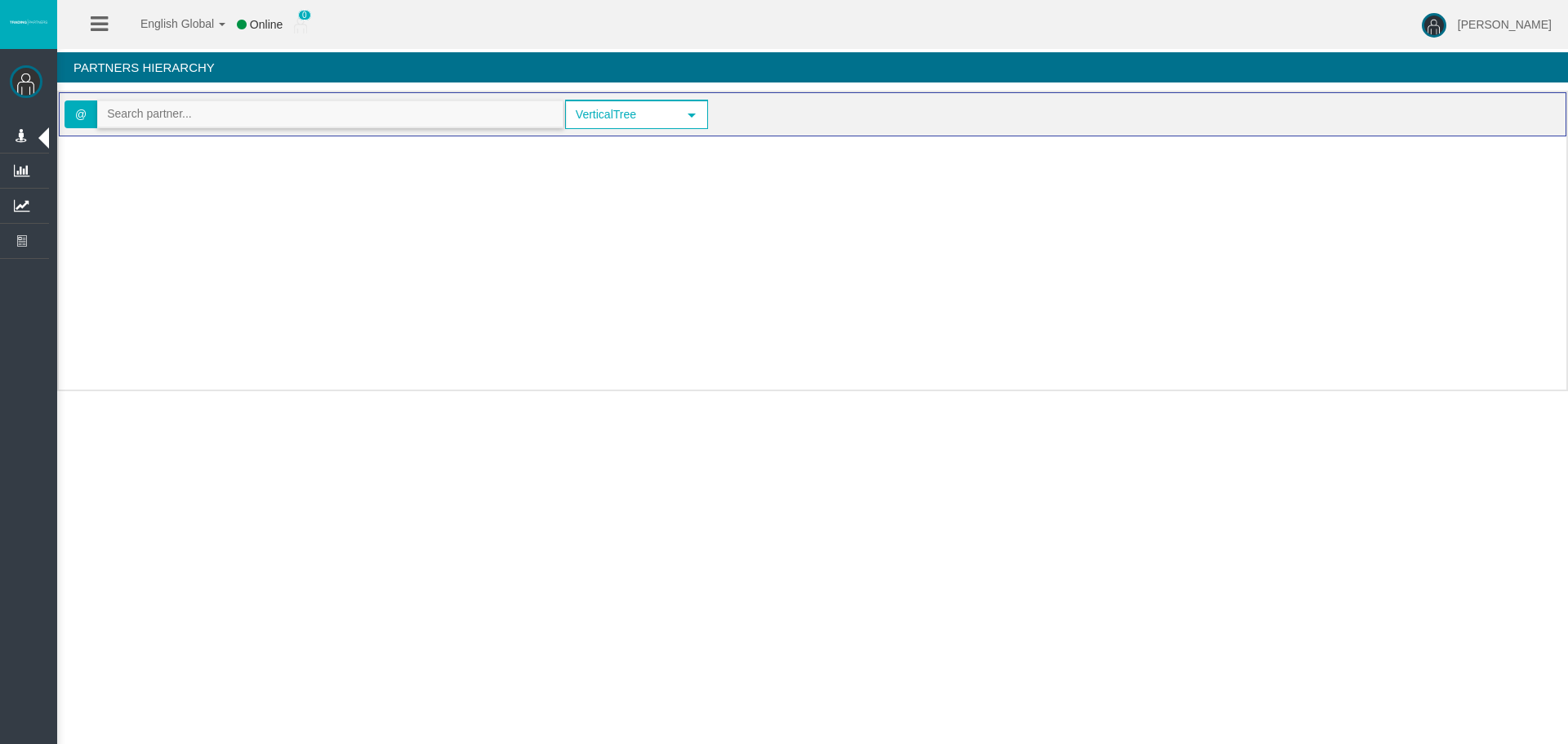
click at [187, 122] on input "text" at bounding box center [330, 114] width 465 height 25
paste input "IB1g2aj"
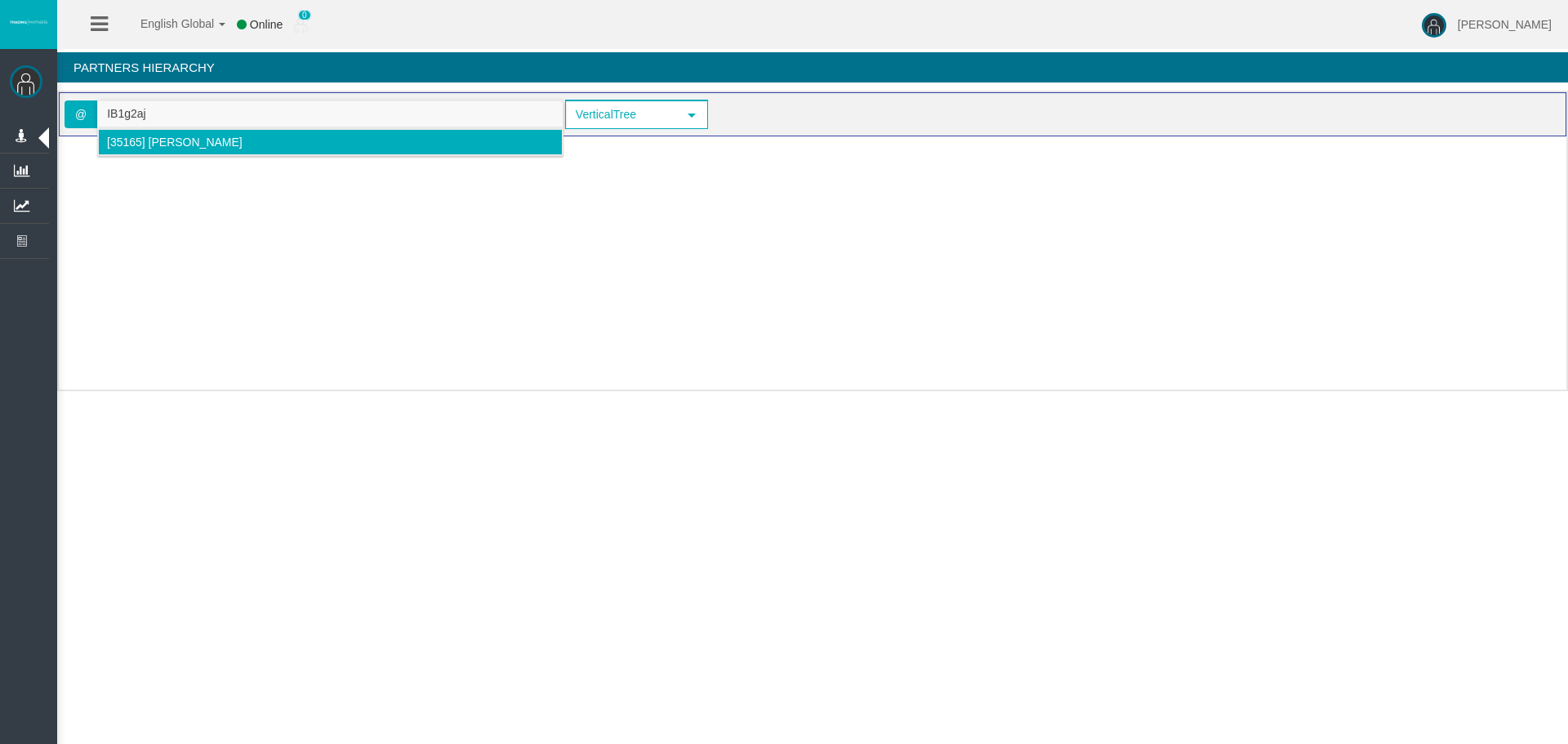
click at [143, 150] on li "[35165] Eman Khalifa" at bounding box center [330, 142] width 465 height 26
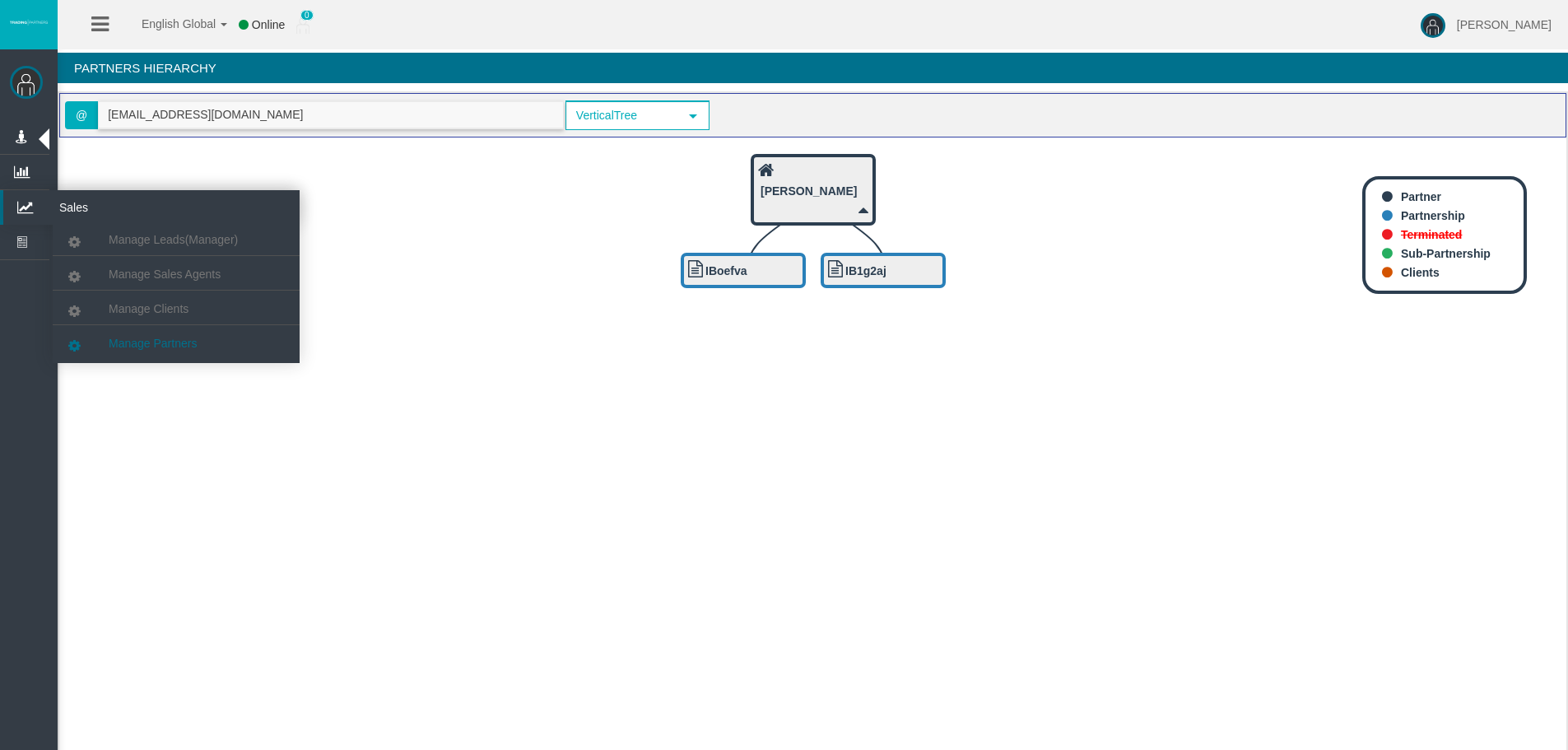
type input "emymema13@gmail.com"
drag, startPoint x: 148, startPoint y: 346, endPoint x: 159, endPoint y: 205, distance: 141.4
click at [149, 347] on span "Manage Partners" at bounding box center [153, 343] width 88 height 14
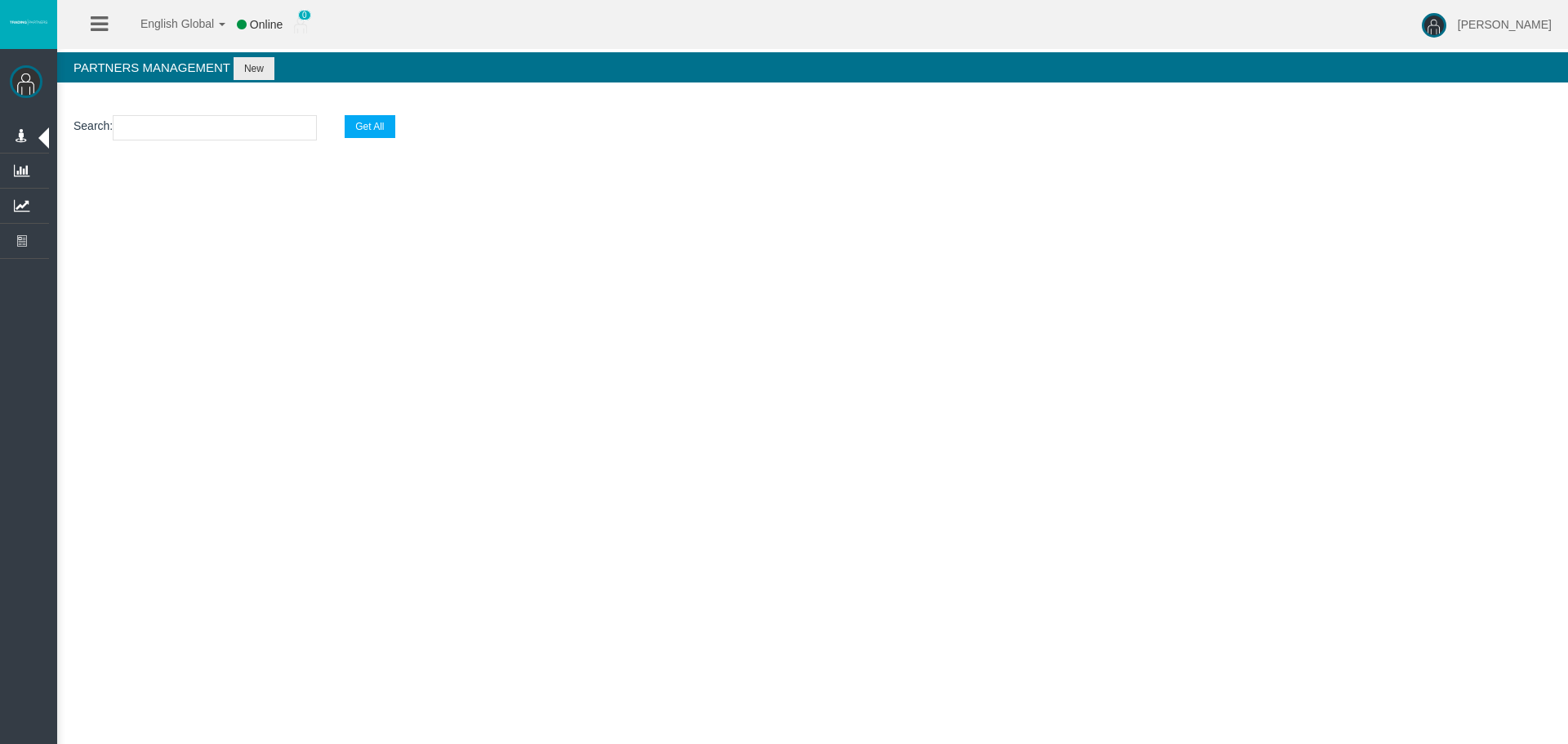
click at [185, 118] on input "text" at bounding box center [214, 127] width 204 height 25
paste input "IB1g2aj"
type input "IB1g2aj"
select select "25"
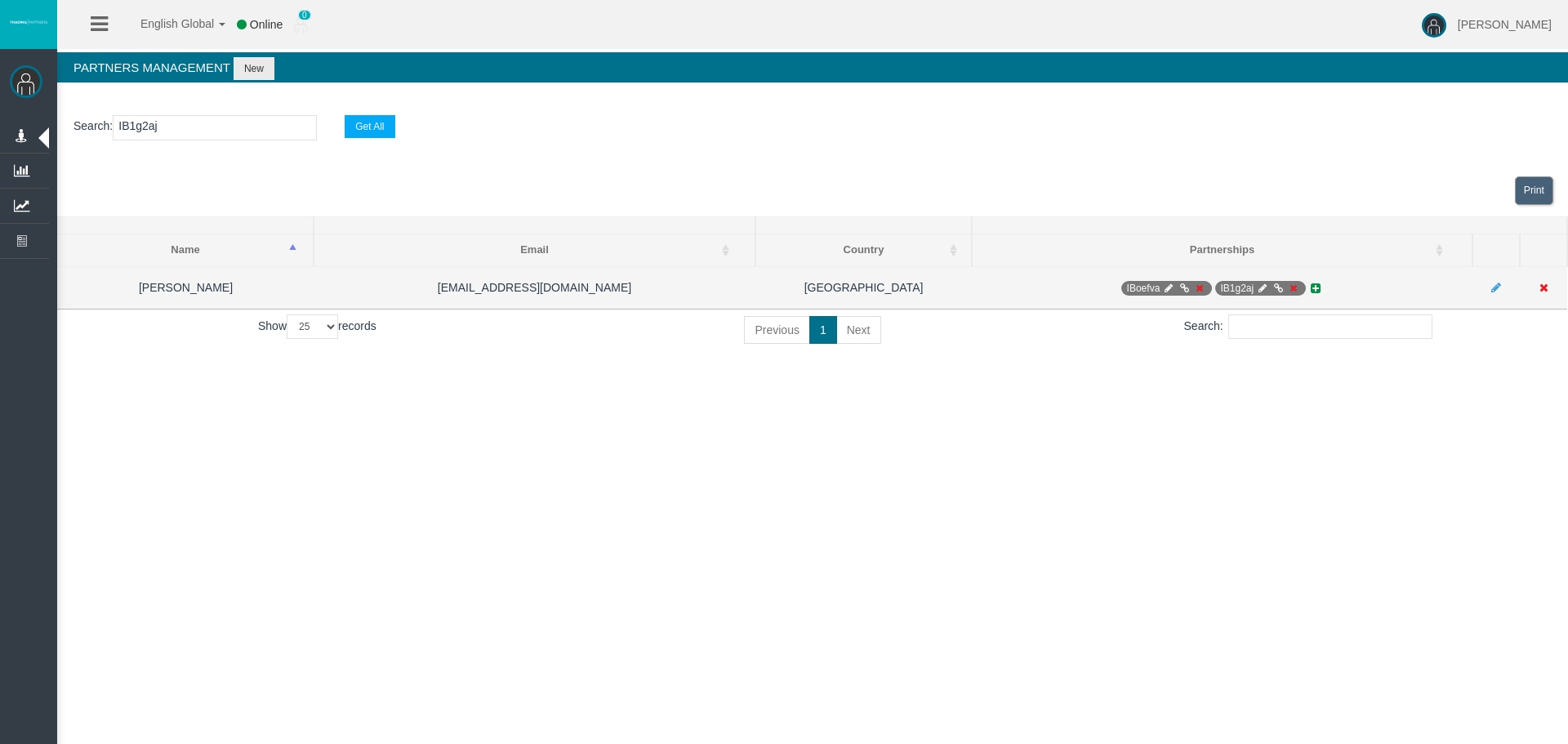
click at [1294, 285] on icon at bounding box center [1293, 289] width 13 height 10
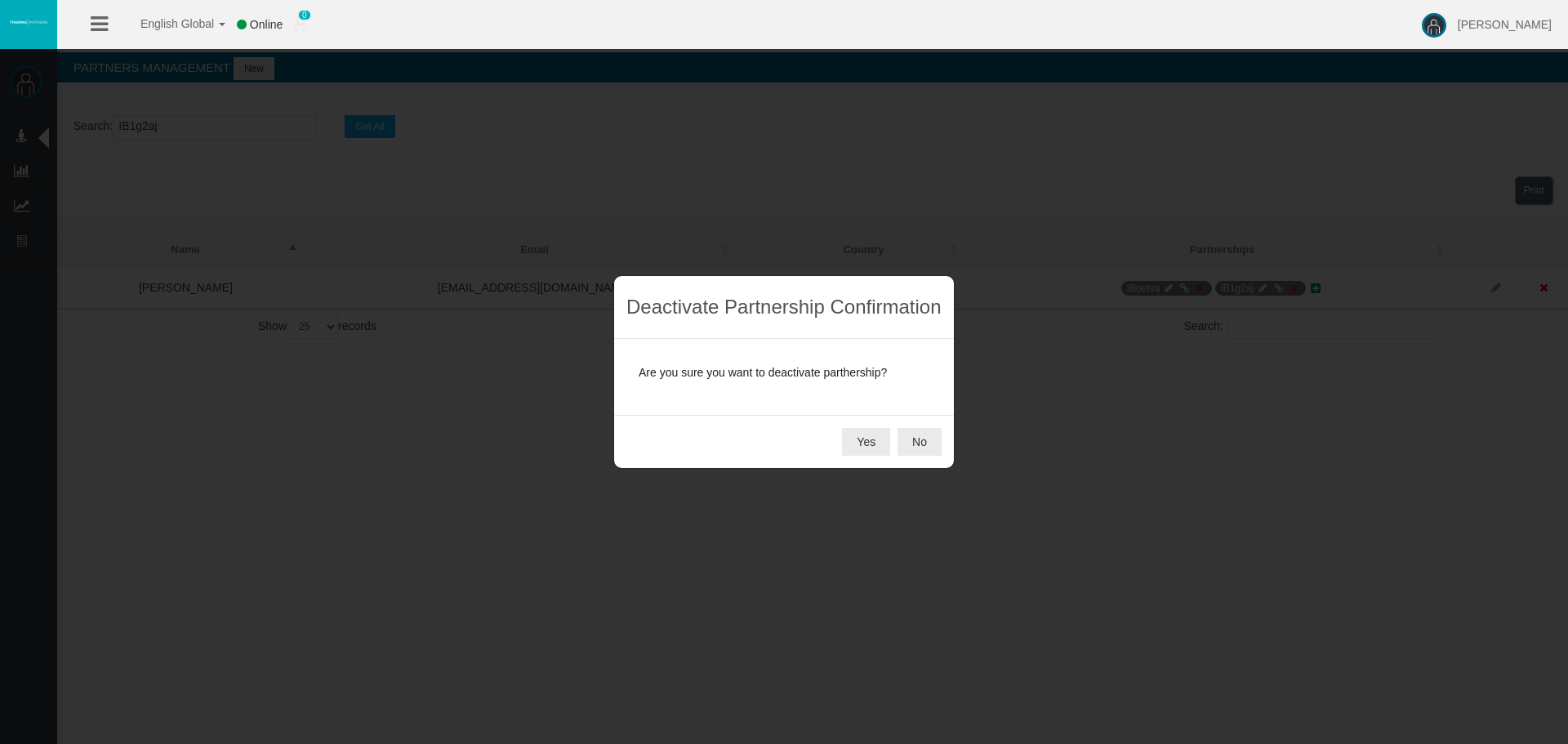
click at [833, 451] on div "Yes No" at bounding box center [783, 441] width 340 height 53
click at [839, 440] on div "Yes No" at bounding box center [783, 441] width 340 height 53
click at [876, 438] on button "Yes" at bounding box center [865, 441] width 48 height 28
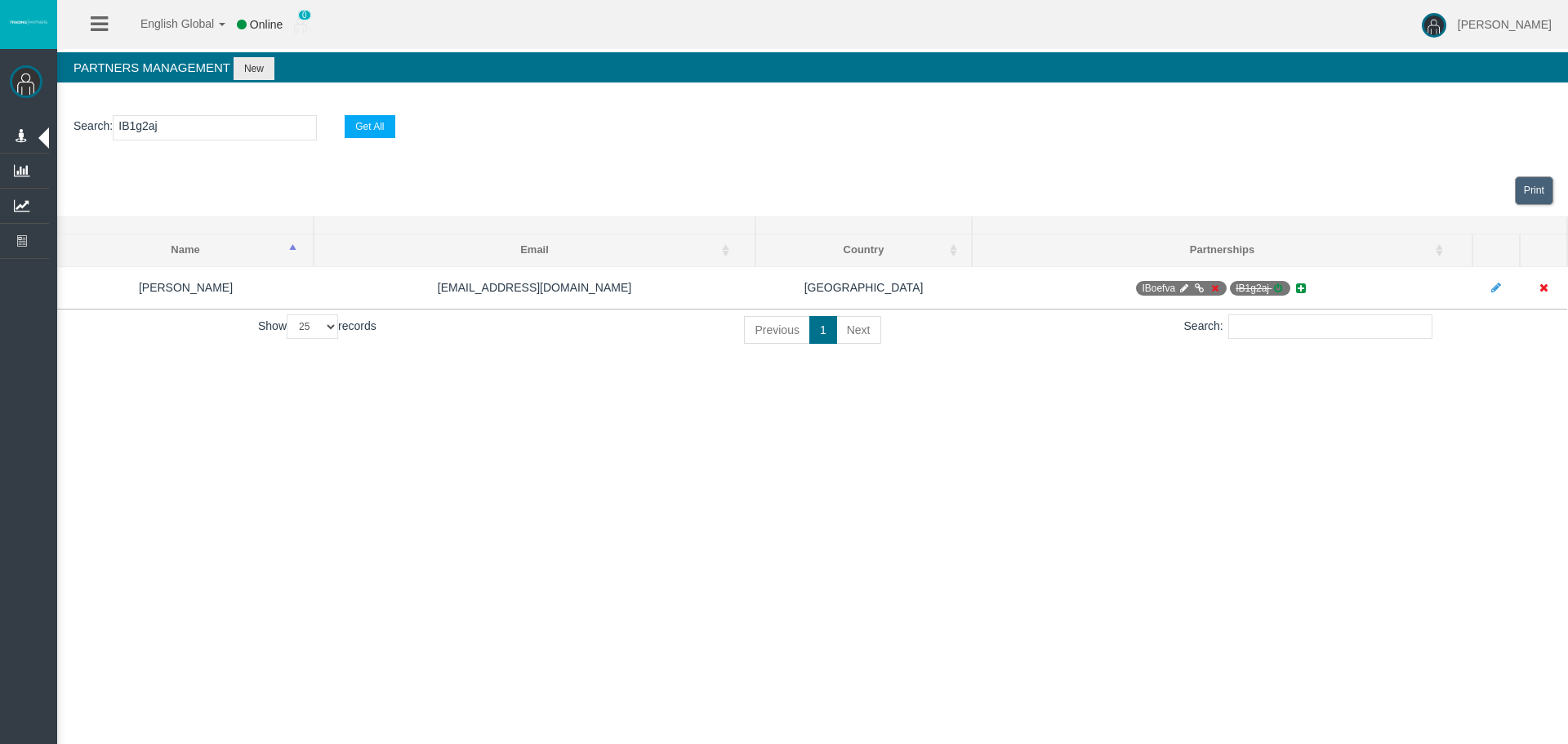
click at [1172, 499] on div "English Global 简体中文 English Global 日本語 한국어 Online 0 Loizos Matthaiou Help Log O…" at bounding box center [784, 372] width 1568 height 744
